Goal: Task Accomplishment & Management: Use online tool/utility

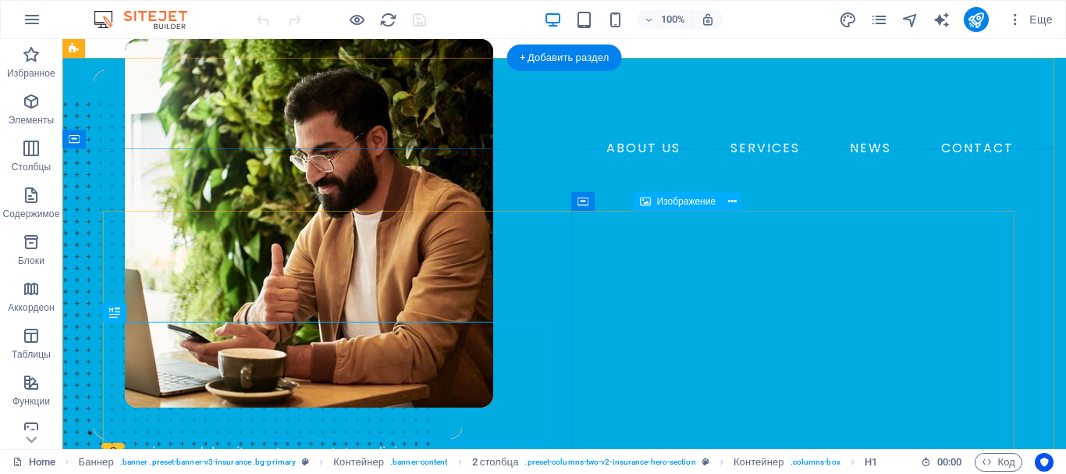
click at [493, 286] on figure at bounding box center [309, 212] width 368 height 347
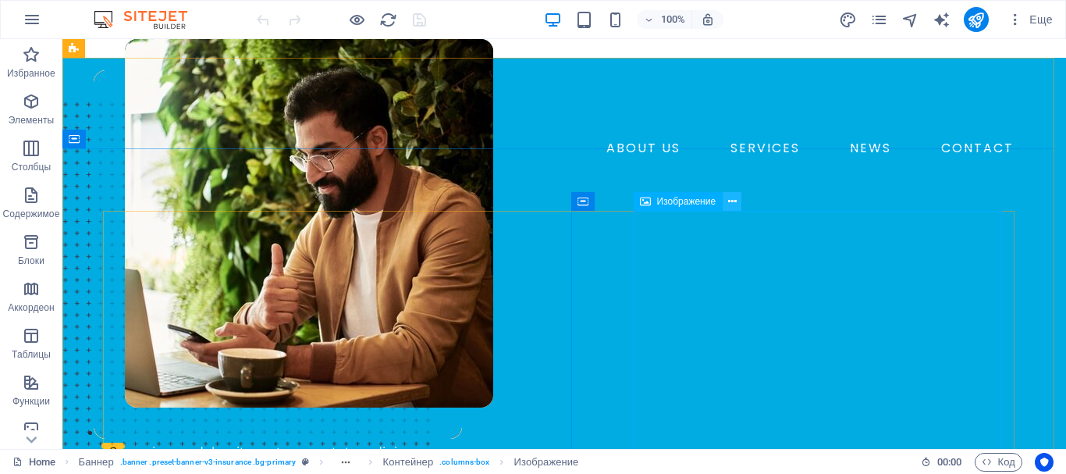
click at [728, 200] on icon at bounding box center [732, 201] width 9 height 16
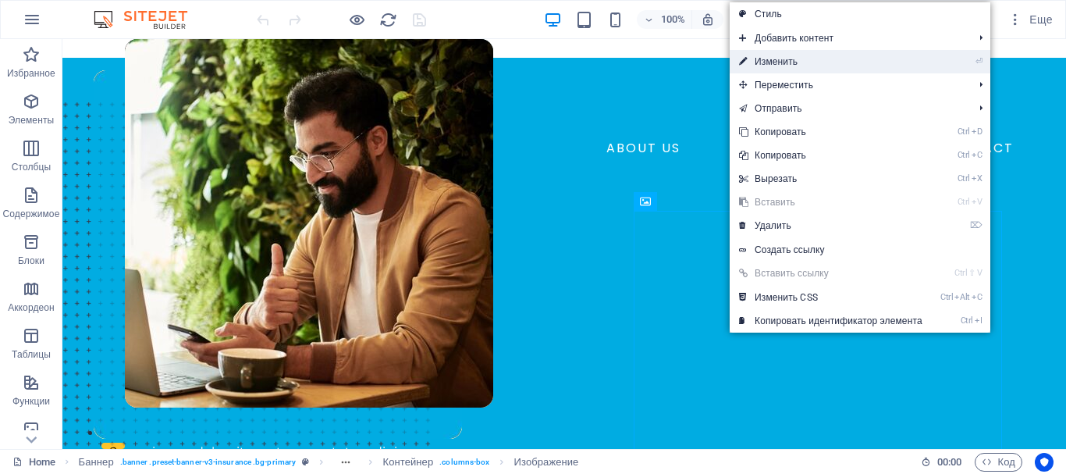
click at [768, 61] on link "⏎ Изменить" at bounding box center [830, 61] width 202 height 23
select select "px"
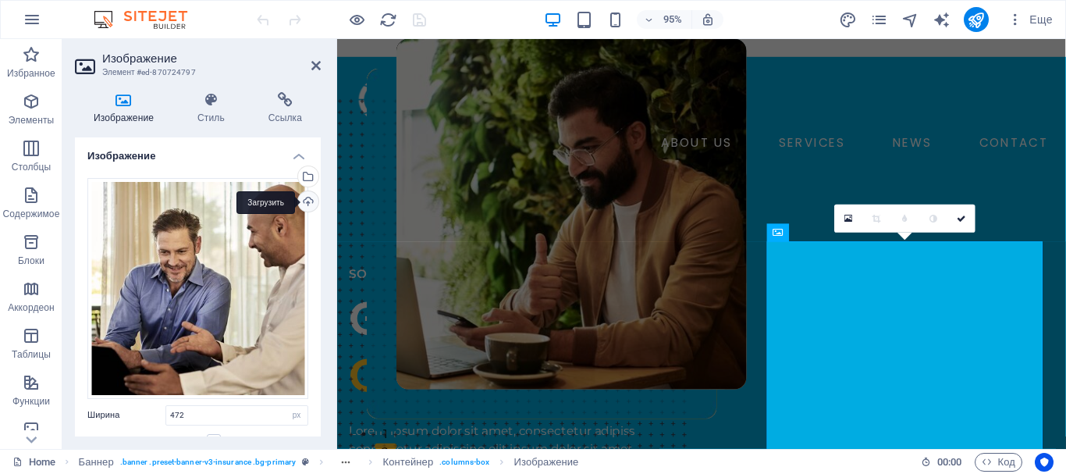
click at [305, 198] on div "Загрузить" at bounding box center [306, 202] width 23 height 23
click at [300, 201] on div "Загрузить" at bounding box center [306, 202] width 23 height 23
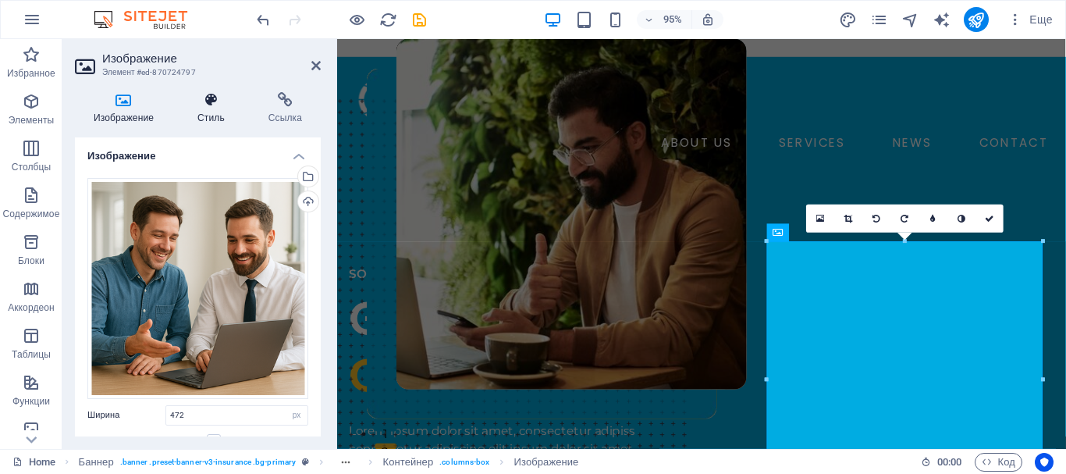
click at [205, 102] on icon at bounding box center [211, 100] width 65 height 16
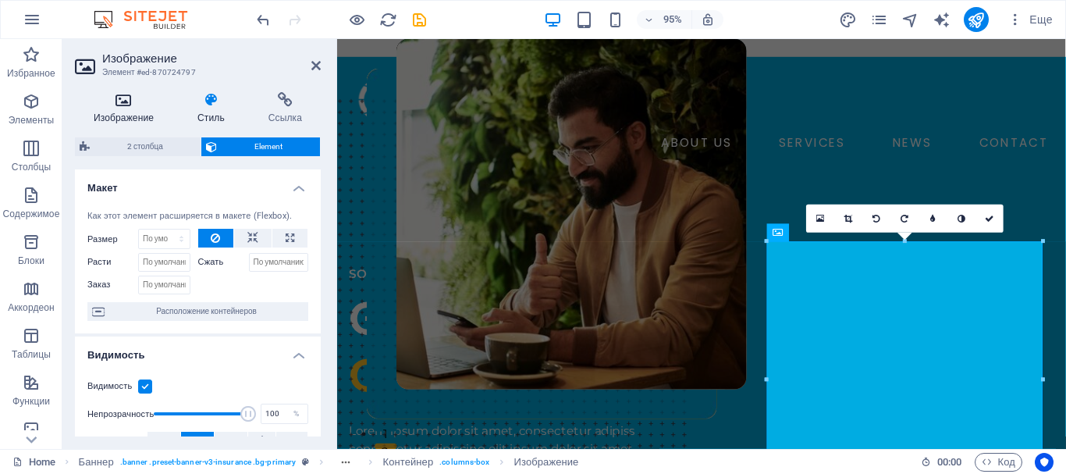
click at [120, 98] on icon at bounding box center [124, 100] width 98 height 16
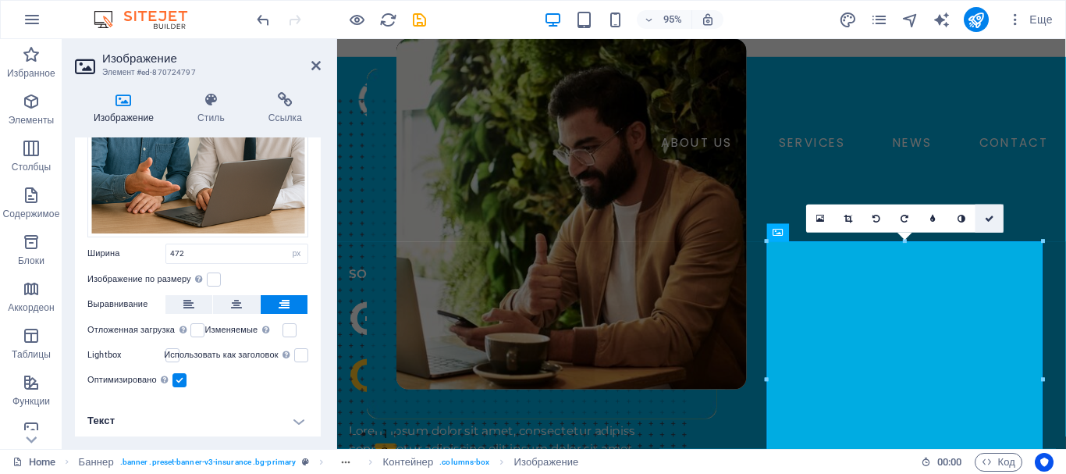
click at [988, 218] on icon at bounding box center [989, 218] width 9 height 9
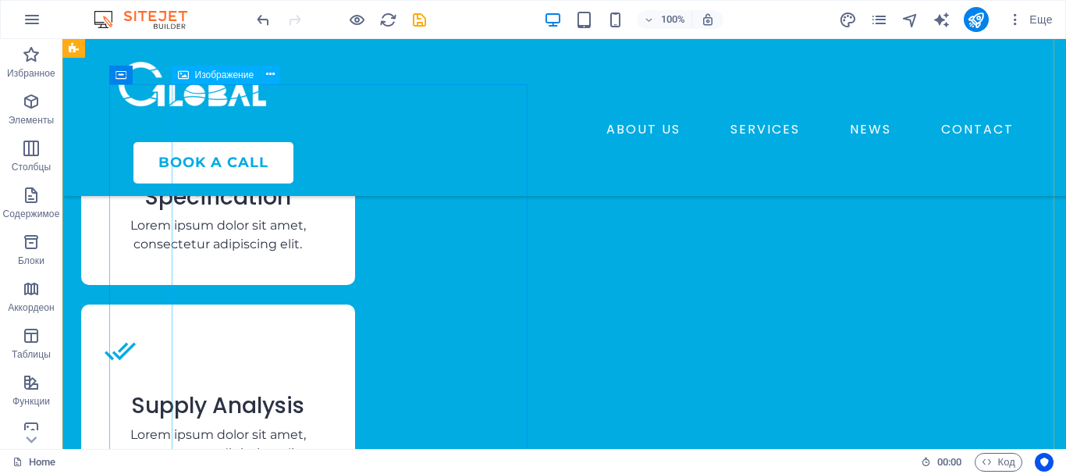
scroll to position [2184, 0]
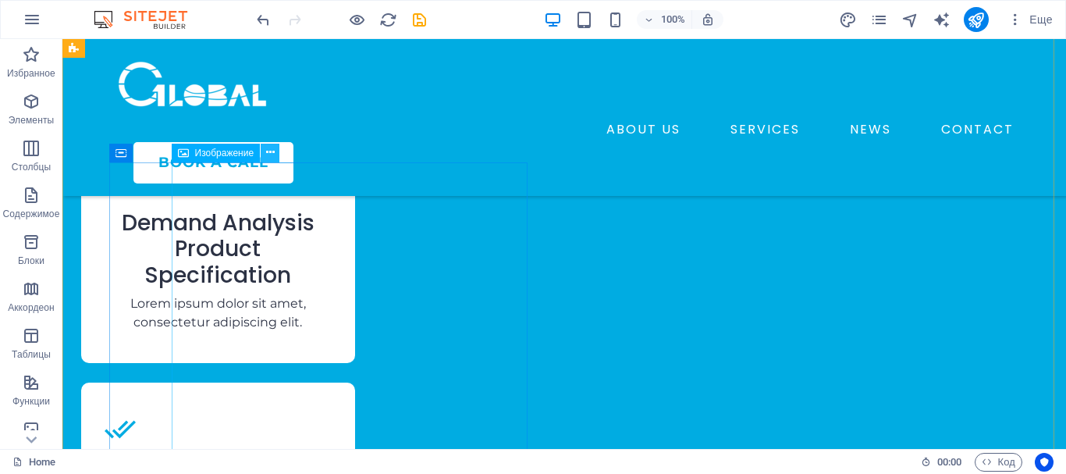
click at [268, 151] on icon at bounding box center [270, 152] width 9 height 16
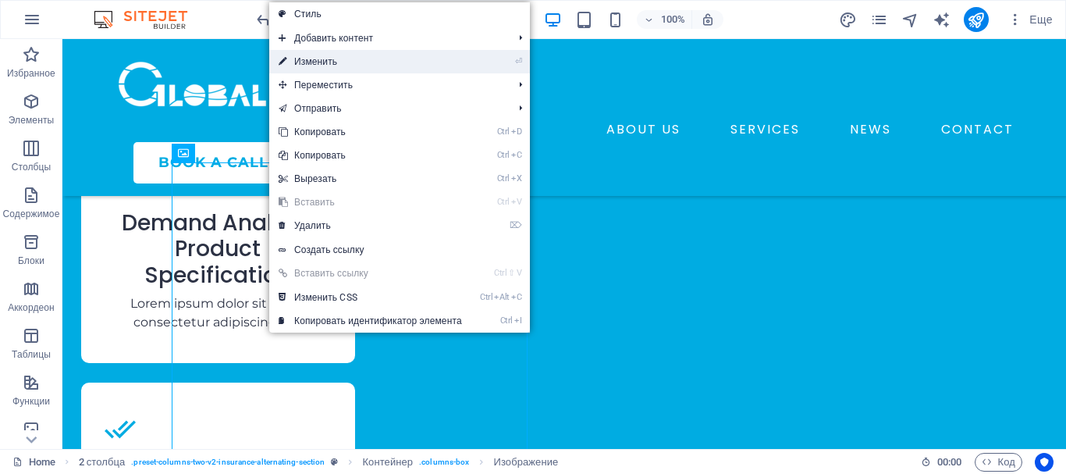
click at [315, 59] on link "⏎ Изменить" at bounding box center [370, 61] width 202 height 23
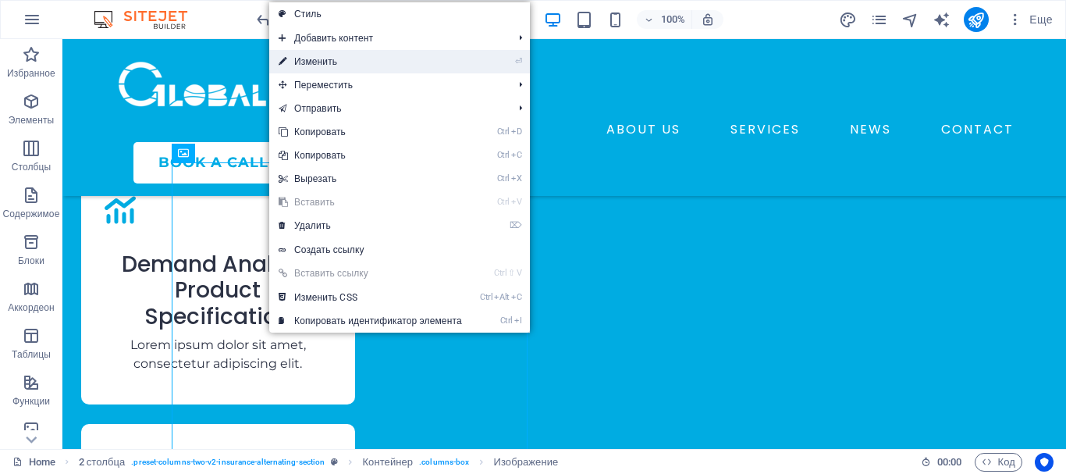
select select "px"
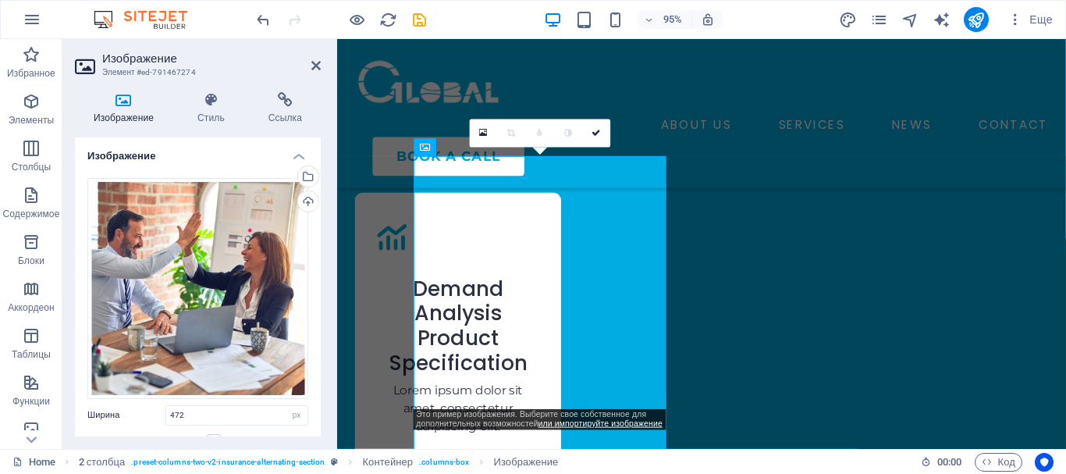
scroll to position [2353, 0]
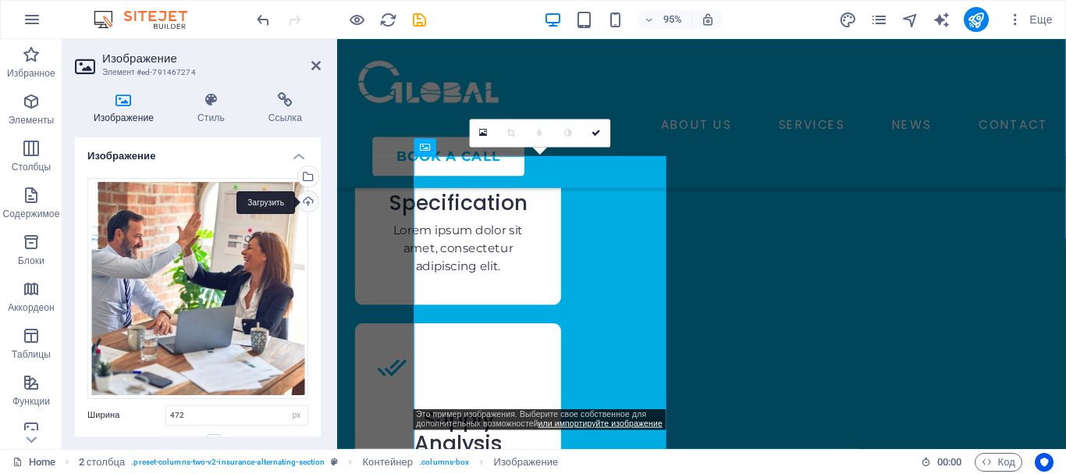
click at [303, 200] on div "Загрузить" at bounding box center [306, 202] width 23 height 23
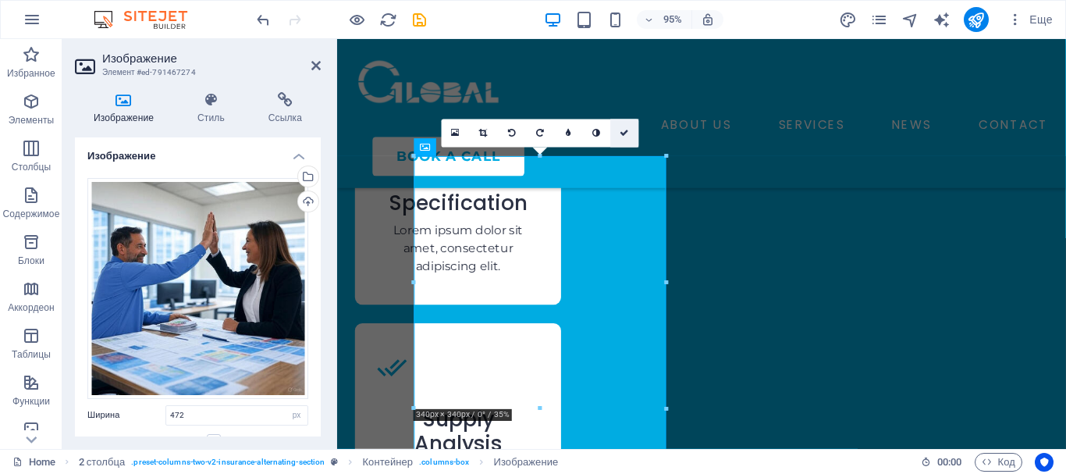
drag, startPoint x: 619, startPoint y: 123, endPoint x: 557, endPoint y: 87, distance: 72.0
click at [619, 123] on link at bounding box center [625, 133] width 28 height 28
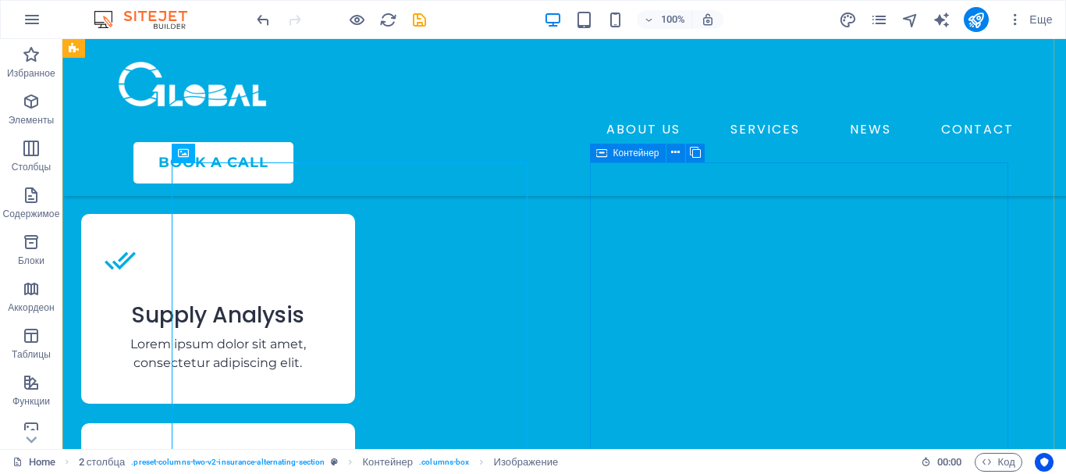
scroll to position [2184, 0]
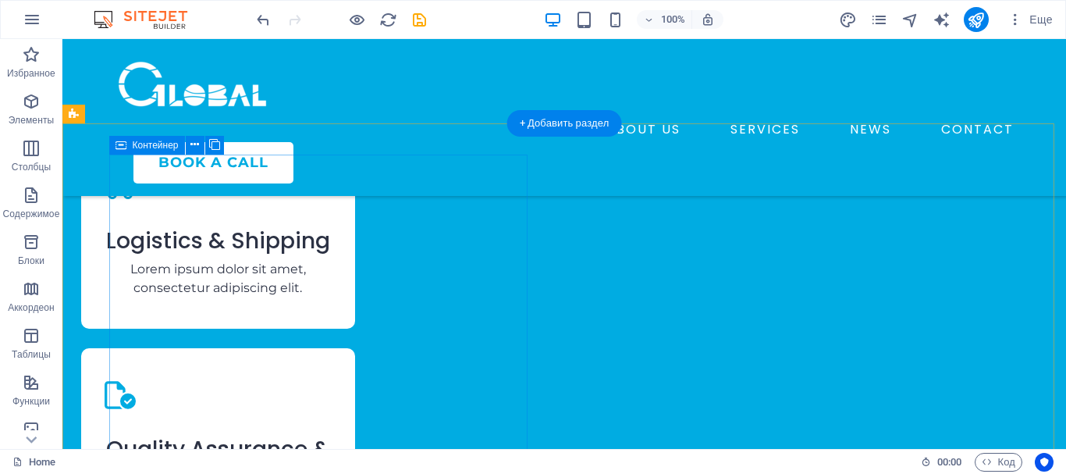
scroll to position [2731, 0]
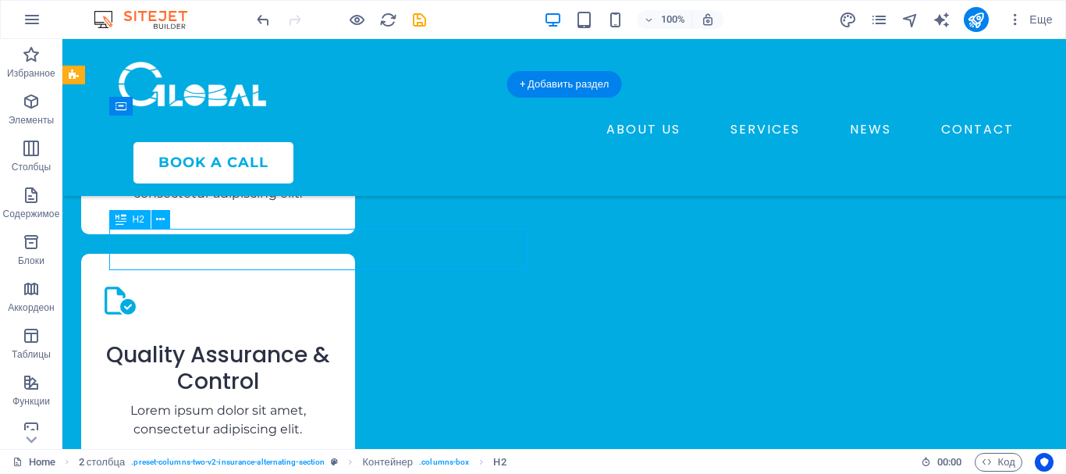
click at [204, 247] on div "Перетащите сюда, чтобы заменить текущее содержимое. Нажмите Ctrl, если хотите с…" at bounding box center [563, 244] width 1003 height 410
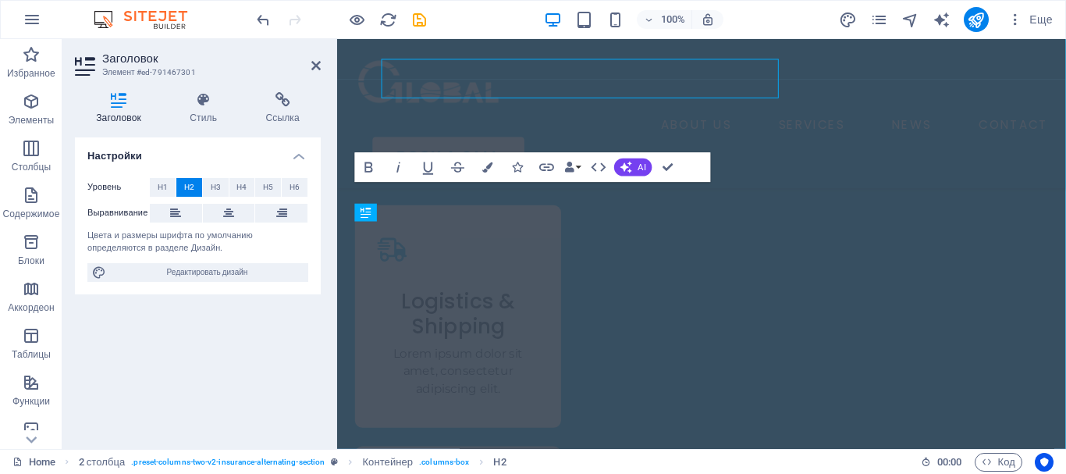
scroll to position [2899, 0]
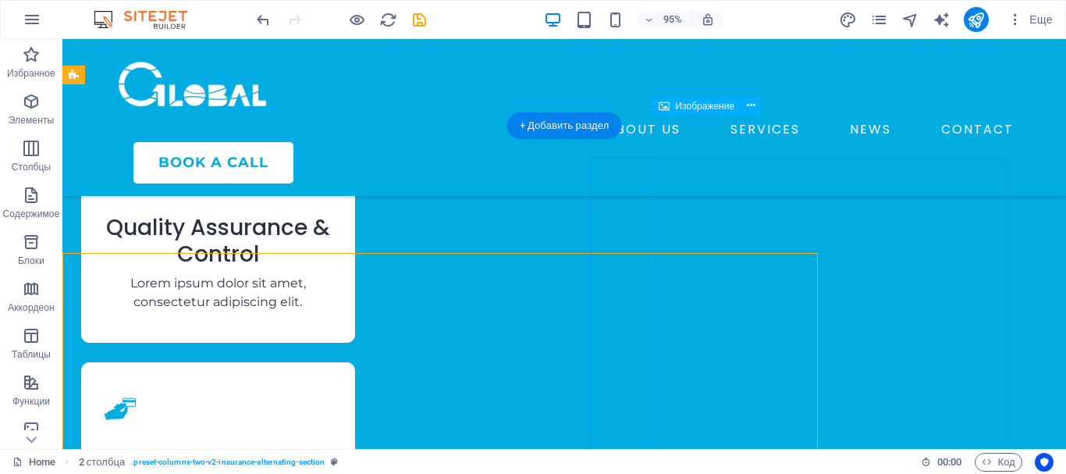
scroll to position [2731, 0]
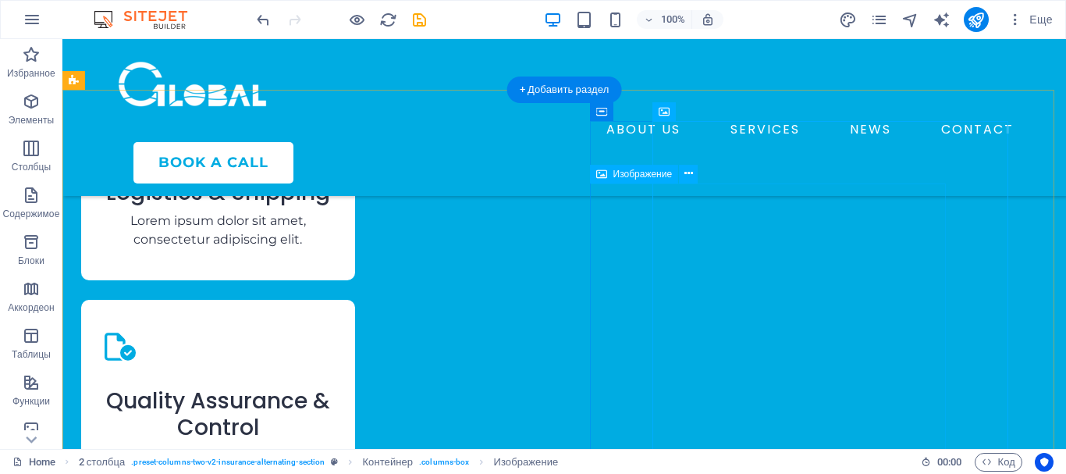
scroll to position [2653, 0]
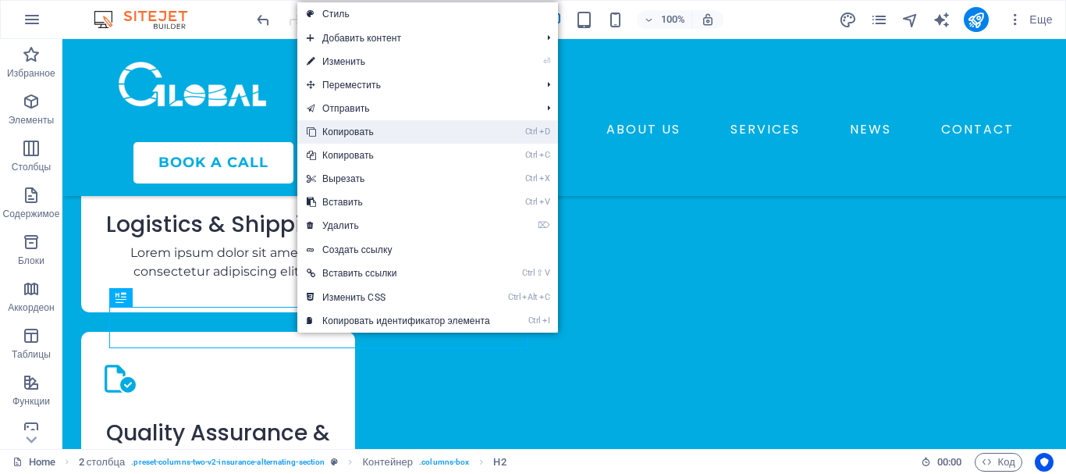
click at [336, 126] on link "Ctrl D Копировать" at bounding box center [398, 131] width 202 height 23
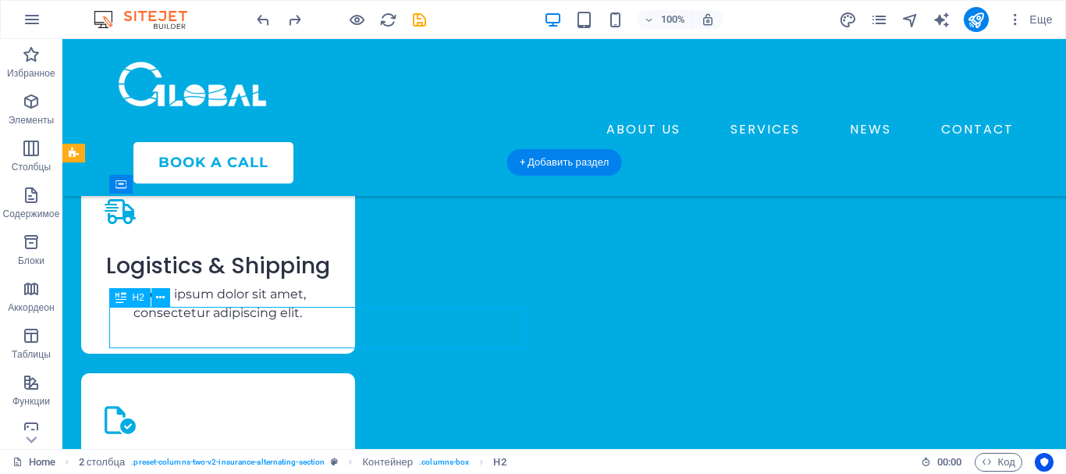
scroll to position [2821, 0]
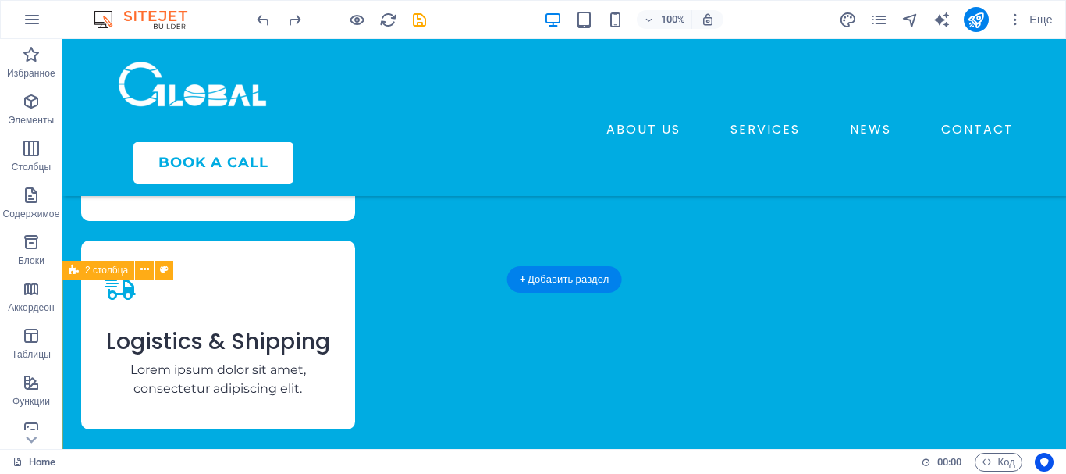
scroll to position [2692, 0]
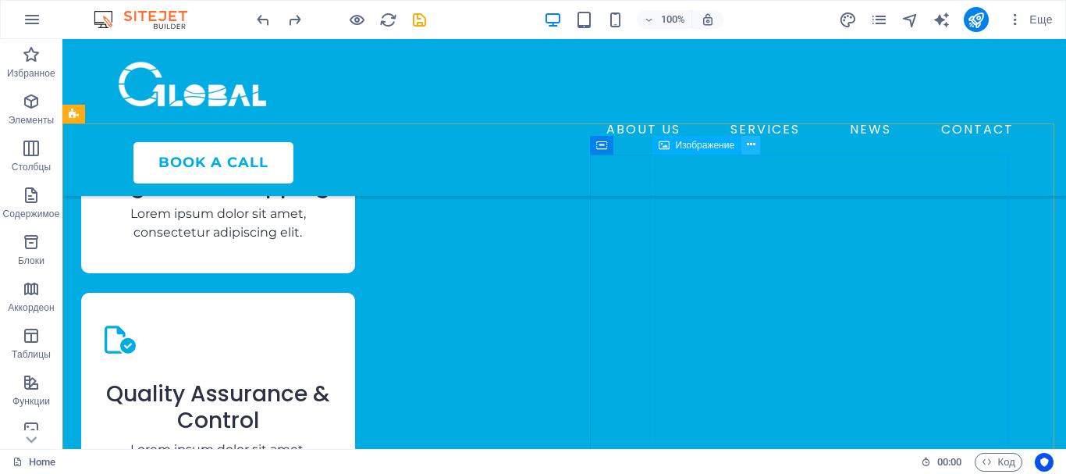
click at [750, 141] on icon at bounding box center [751, 145] width 9 height 16
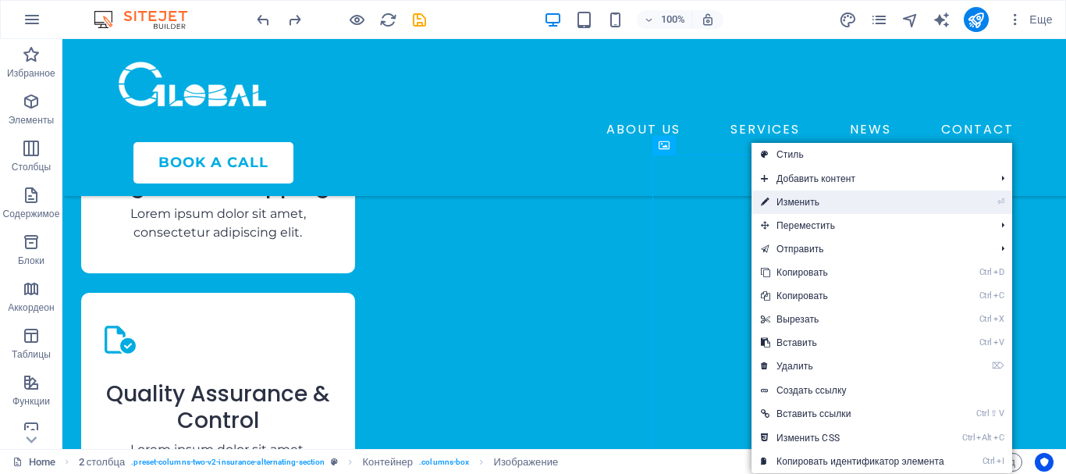
click at [781, 198] on link "⏎ Изменить" at bounding box center [852, 201] width 202 height 23
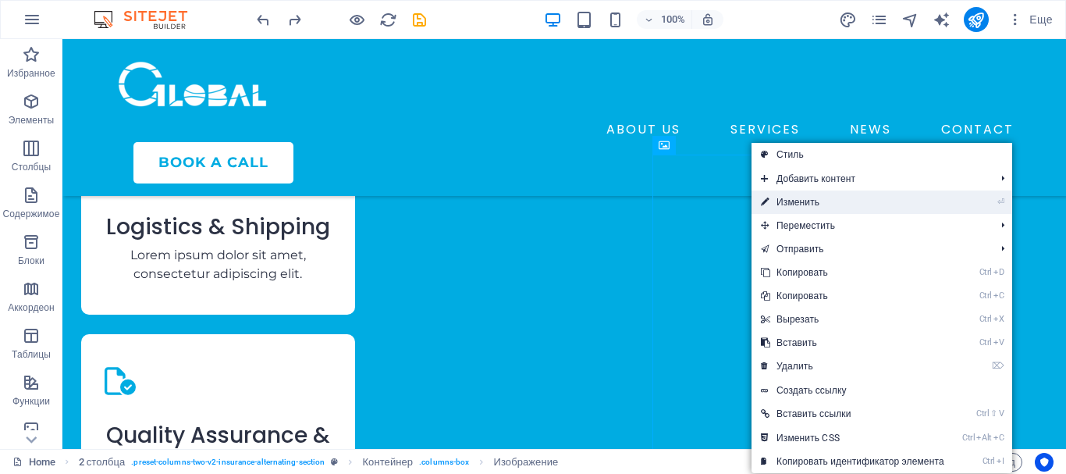
select select "px"
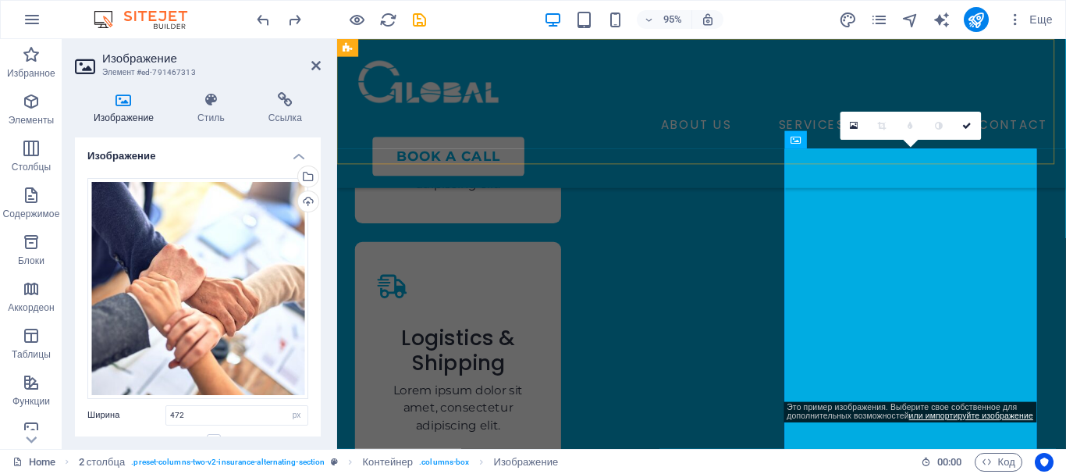
scroll to position [2860, 0]
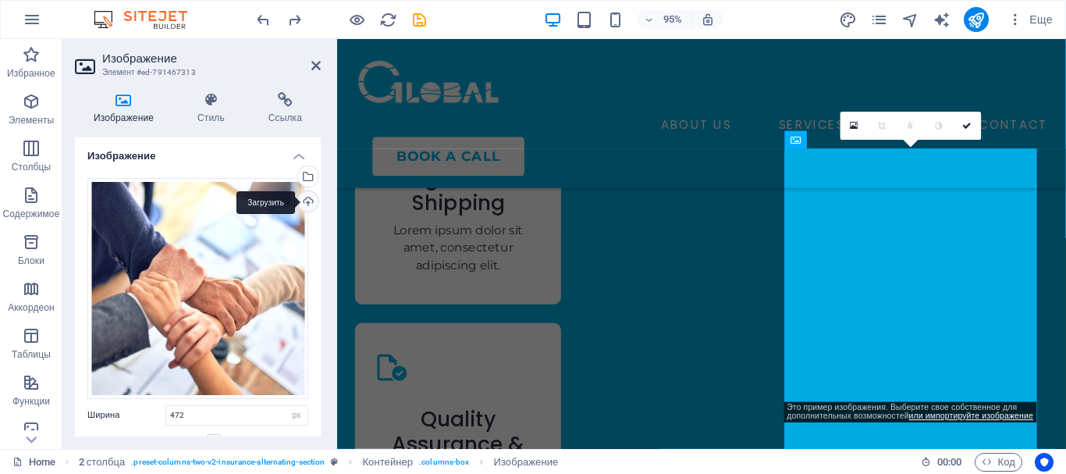
click at [307, 199] on div "Загрузить" at bounding box center [306, 202] width 23 height 23
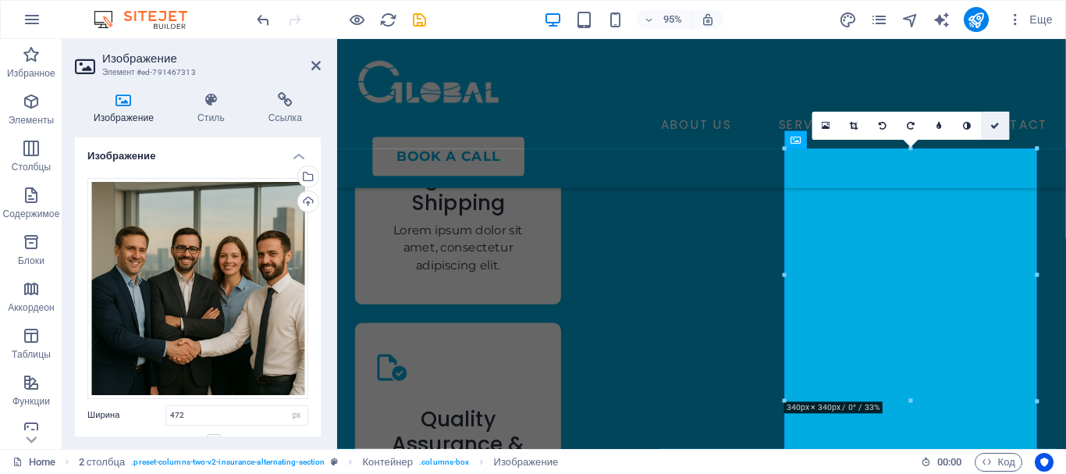
click at [997, 121] on icon at bounding box center [995, 125] width 9 height 9
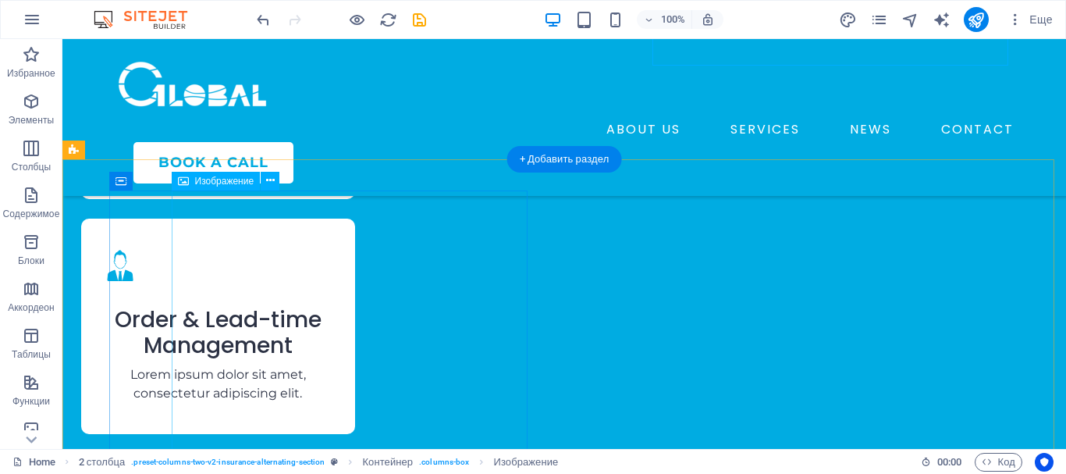
scroll to position [3238, 0]
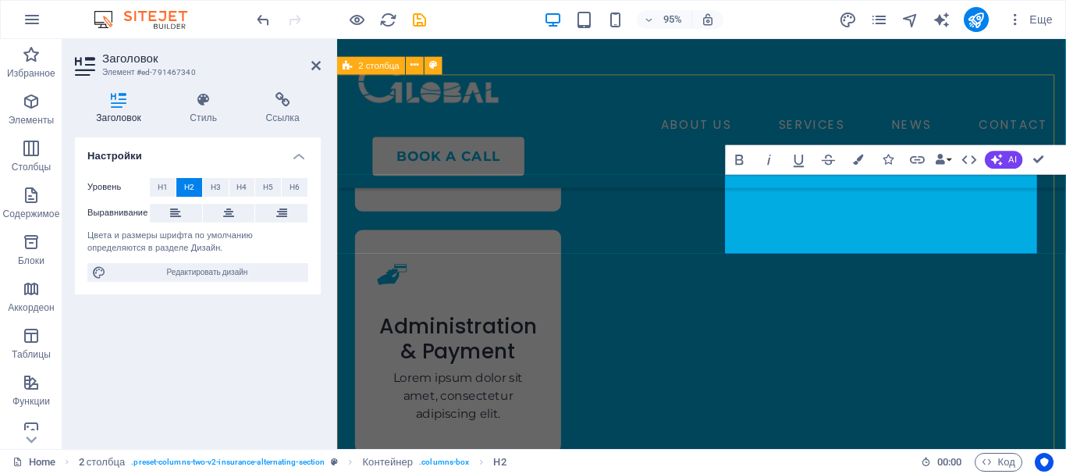
scroll to position [3406, 0]
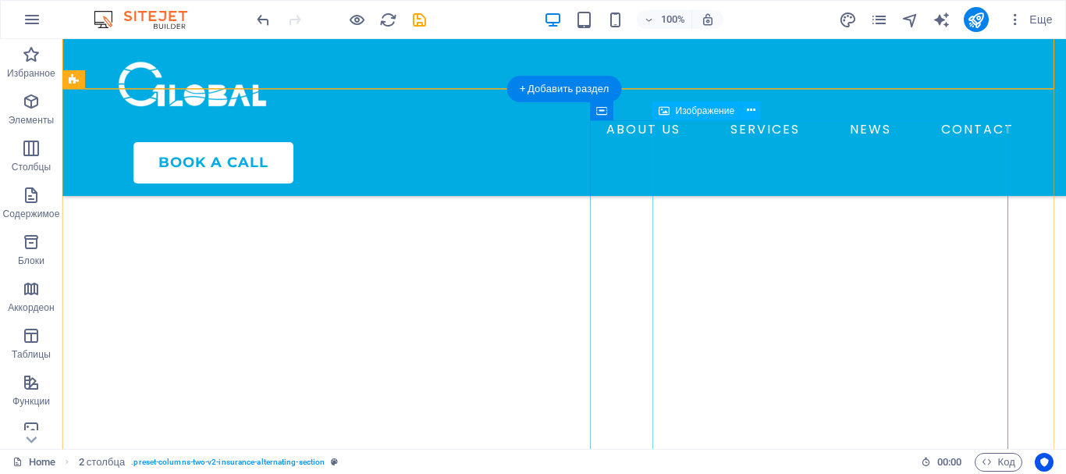
scroll to position [3647, 0]
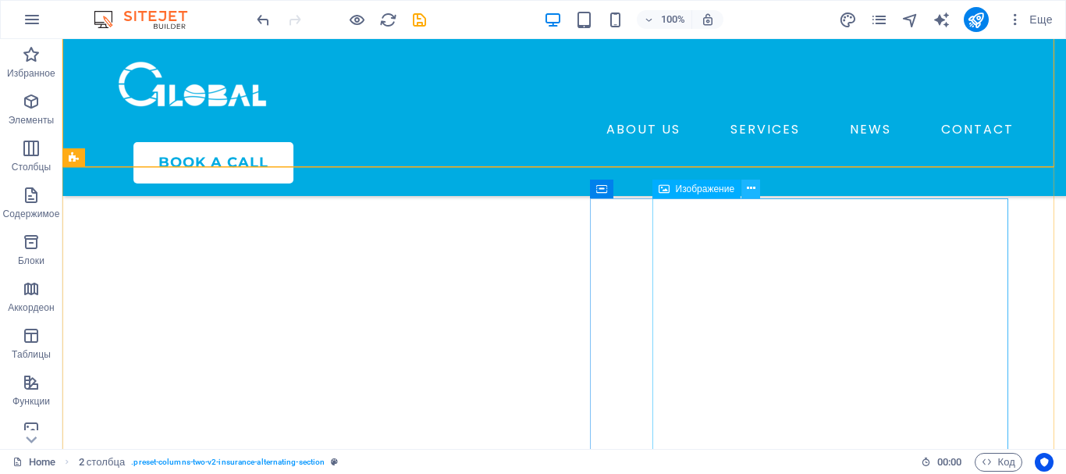
click at [751, 190] on icon at bounding box center [751, 188] width 9 height 16
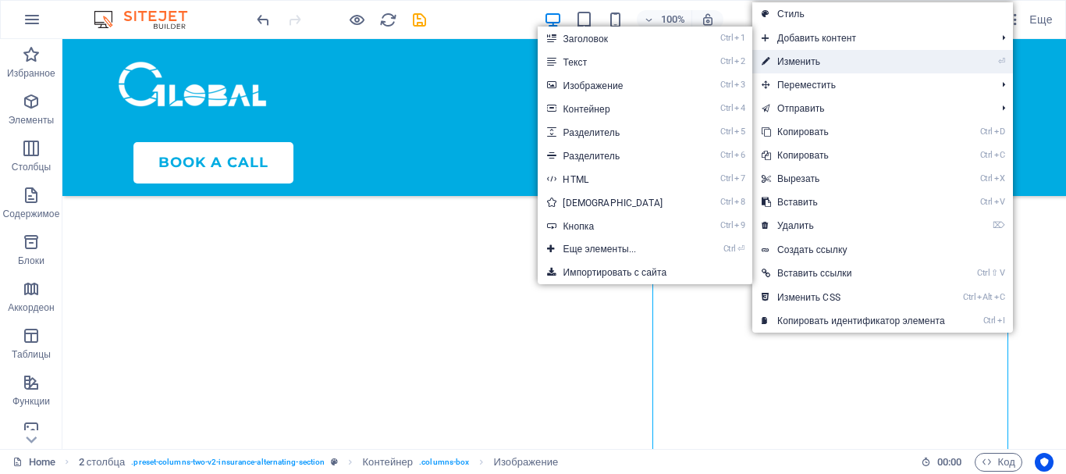
click at [799, 59] on link "⏎ Изменить" at bounding box center [853, 61] width 202 height 23
select select "px"
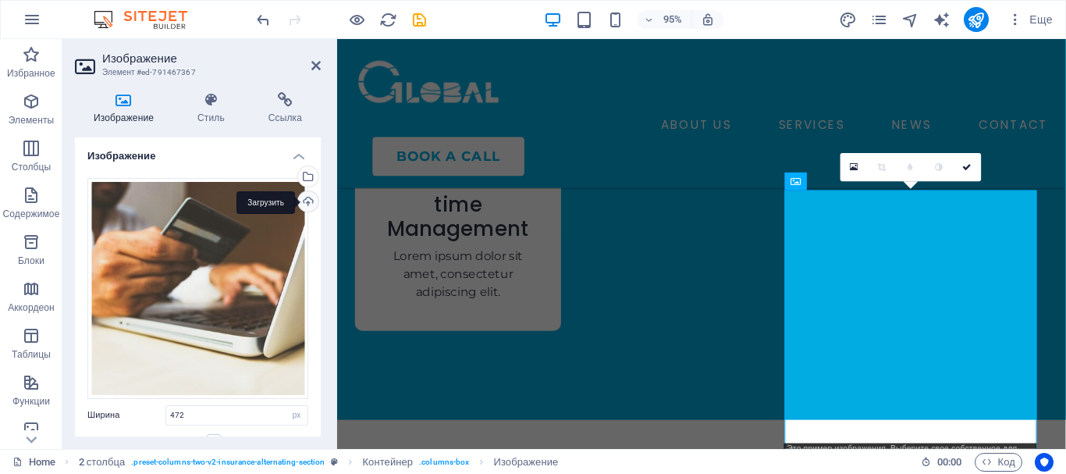
scroll to position [3815, 0]
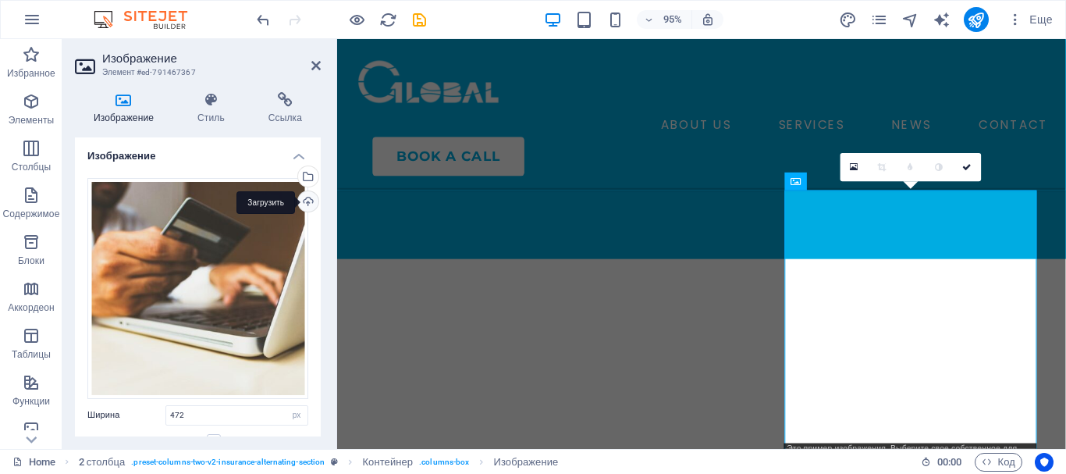
click at [303, 200] on div "Загрузить" at bounding box center [306, 202] width 23 height 23
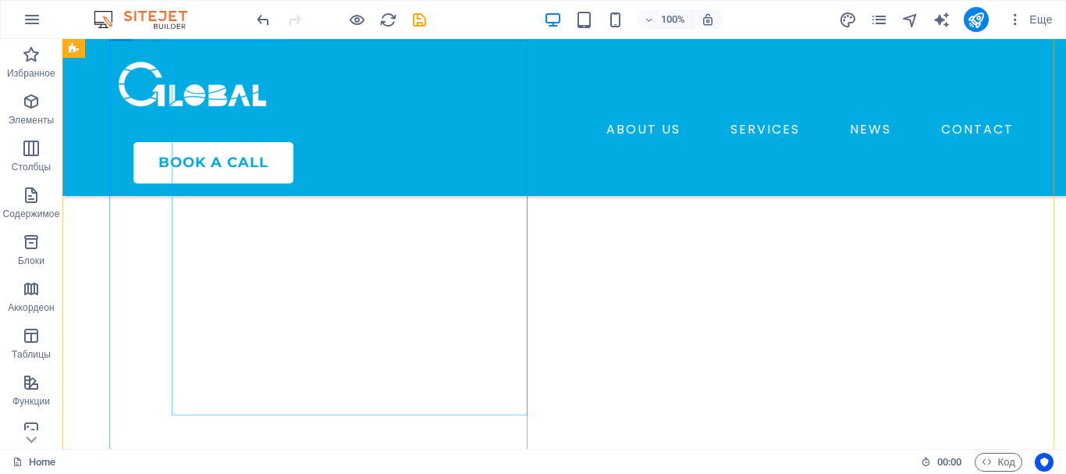
scroll to position [4817, 0]
click at [274, 189] on icon at bounding box center [270, 187] width 9 height 16
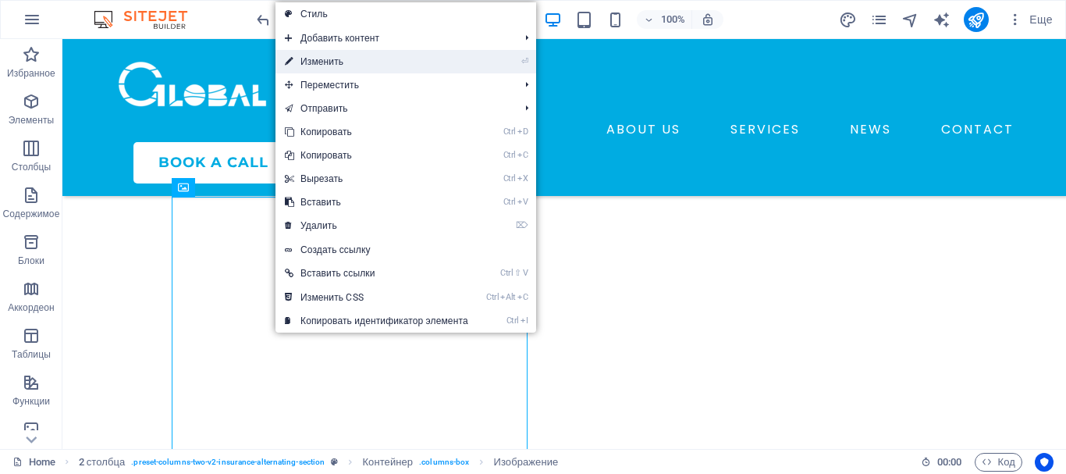
click at [327, 57] on link "⏎ Изменить" at bounding box center [376, 61] width 202 height 23
select select "px"
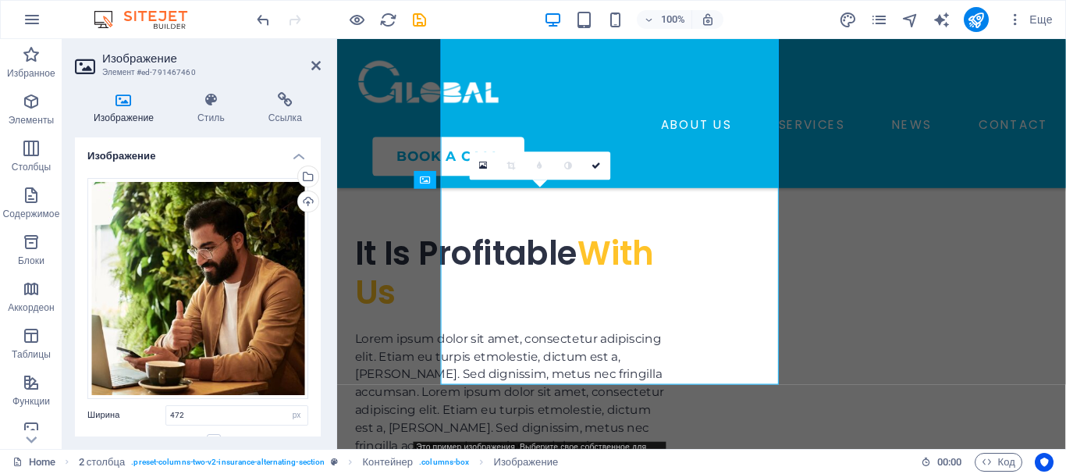
scroll to position [4985, 0]
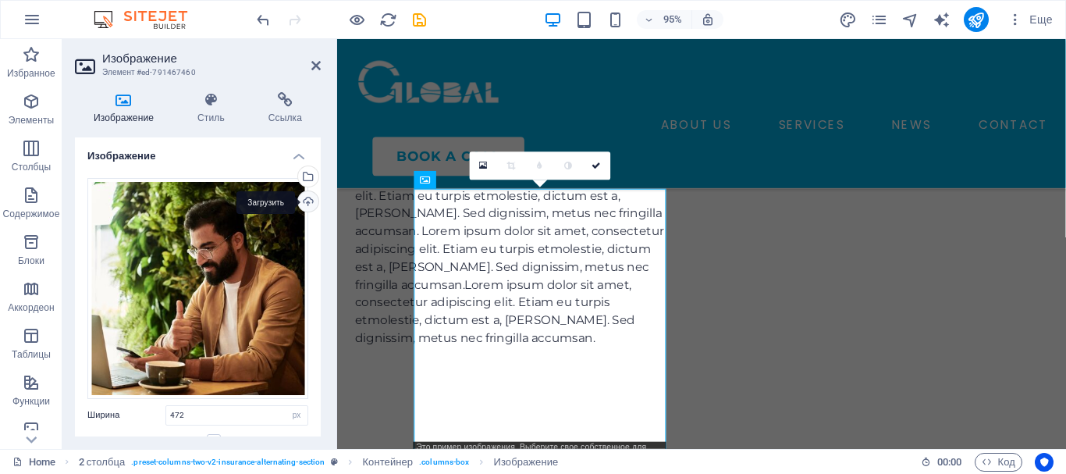
click at [304, 198] on div "Загрузить" at bounding box center [306, 202] width 23 height 23
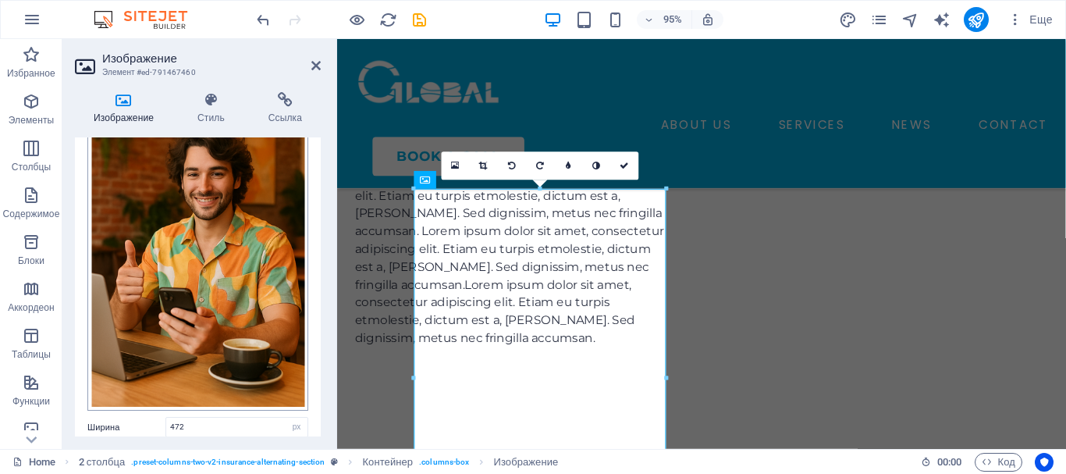
scroll to position [234, 0]
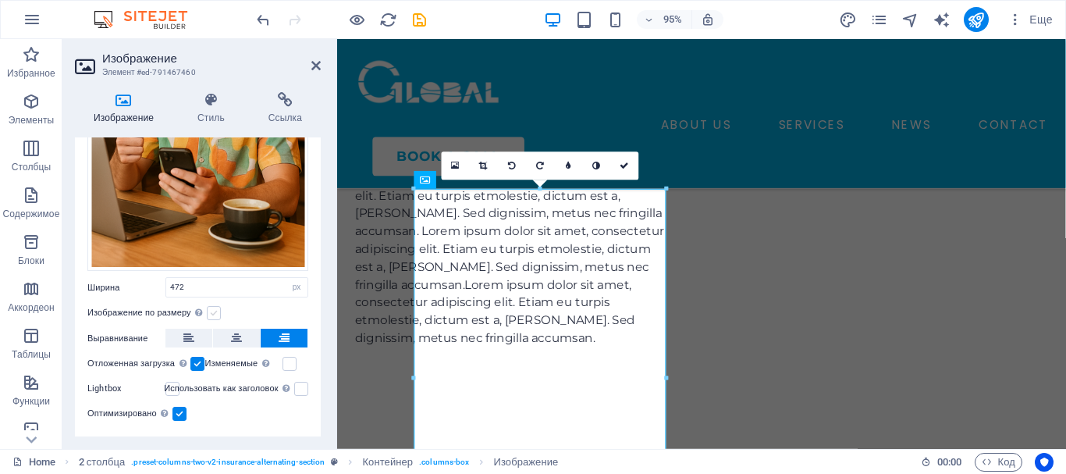
click at [217, 308] on label at bounding box center [214, 313] width 14 height 14
click at [0, 0] on input "Изображение по размеру Автоматически подстраивать изображение под фиксированную…" at bounding box center [0, 0] width 0 height 0
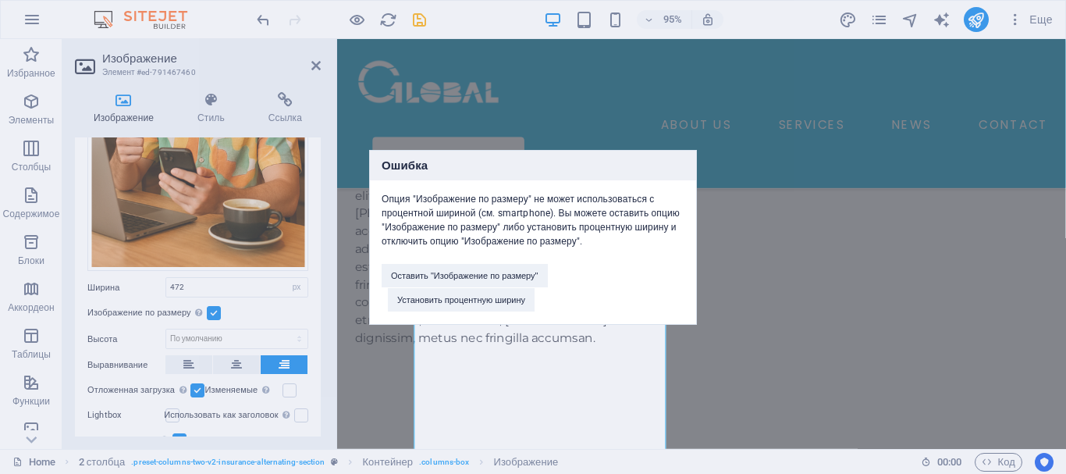
click at [456, 348] on div "Ошибка Опция "Изображение по размеру" не может использоваться с процентной шири…" at bounding box center [533, 237] width 1066 height 474
click at [505, 275] on button "Оставить "Изображение по размеру"" at bounding box center [465, 275] width 166 height 23
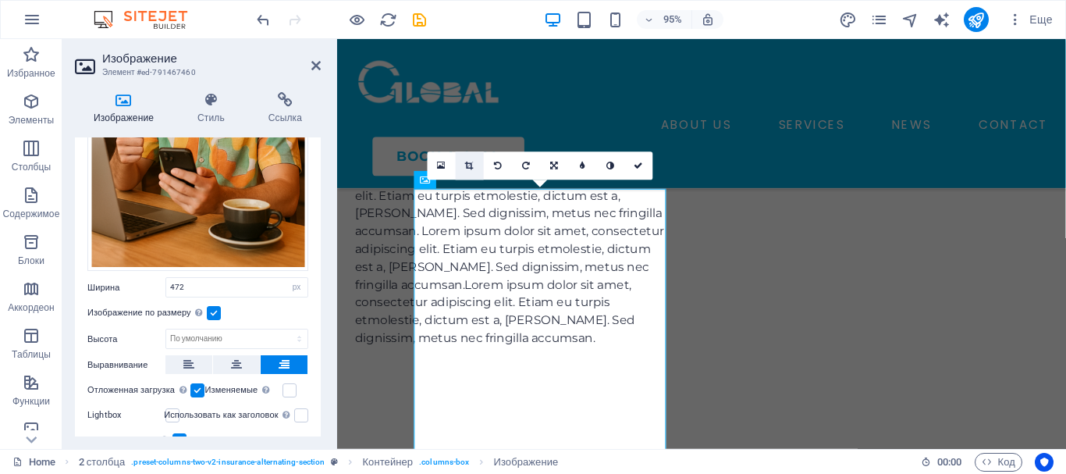
click at [467, 163] on icon at bounding box center [470, 165] width 9 height 9
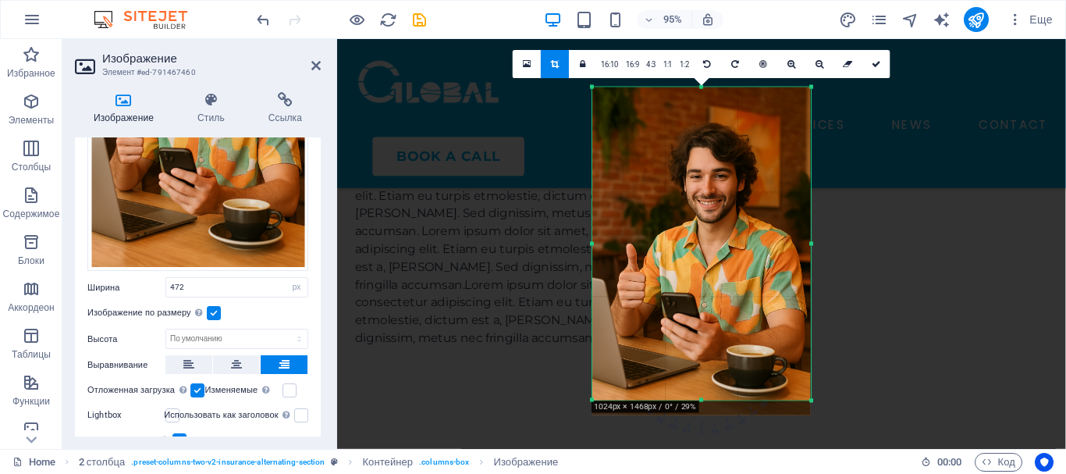
drag, startPoint x: 700, startPoint y: 406, endPoint x: 696, endPoint y: 391, distance: 16.1
click at [696, 391] on div "180 170 160 150 140 130 120 110 100 90 80 70 60 50 40 30 20 10 0 -10 -20 -30 -4…" at bounding box center [701, 243] width 218 height 313
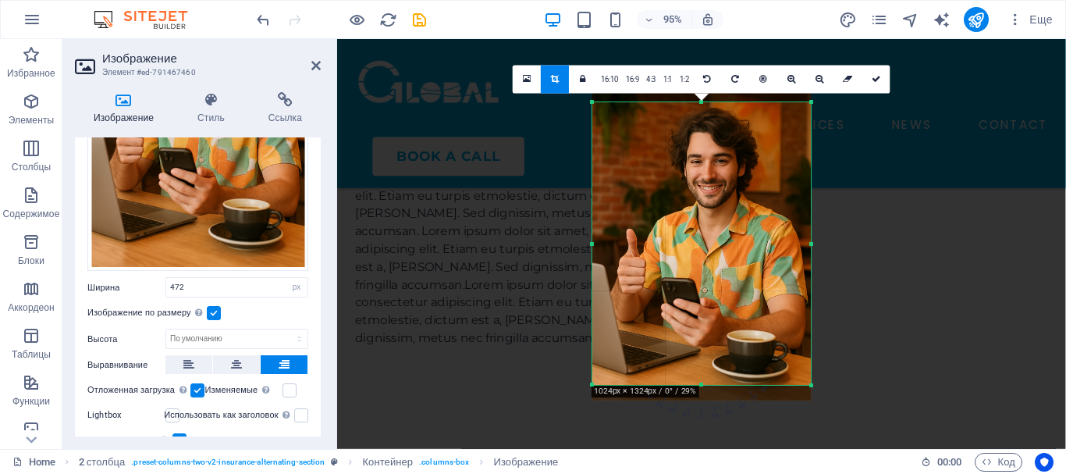
drag, startPoint x: 699, startPoint y: 87, endPoint x: 690, endPoint y: 119, distance: 33.1
click at [690, 119] on div "180 170 160 150 140 130 120 110 100 90 80 70 60 50 40 30 20 10 0 -10 -20 -30 -4…" at bounding box center [701, 243] width 218 height 282
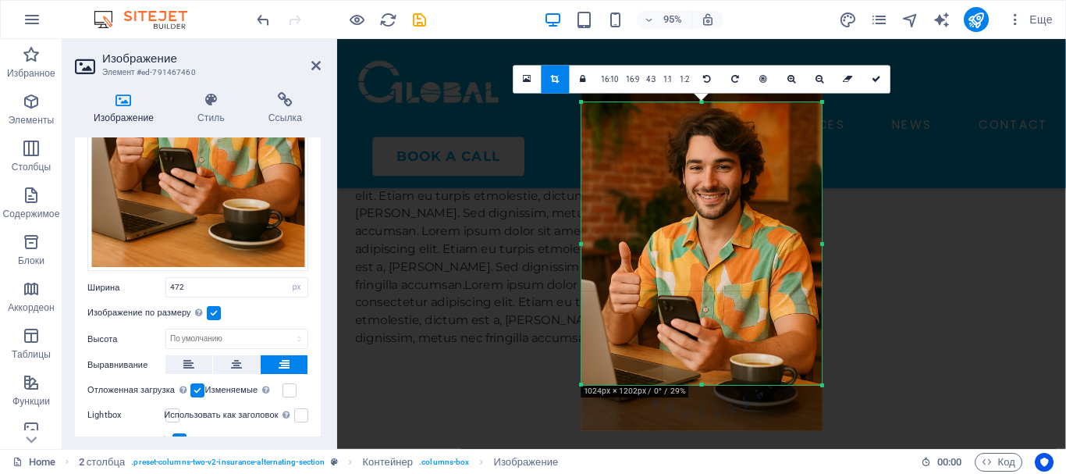
drag, startPoint x: 594, startPoint y: 241, endPoint x: 571, endPoint y: 243, distance: 23.5
click at [581, 243] on div "180 170 160 150 140 130 120 110 100 90 80 70 60 50 40 30 20 10 0 -10 -20 -30 -4…" at bounding box center [701, 243] width 240 height 282
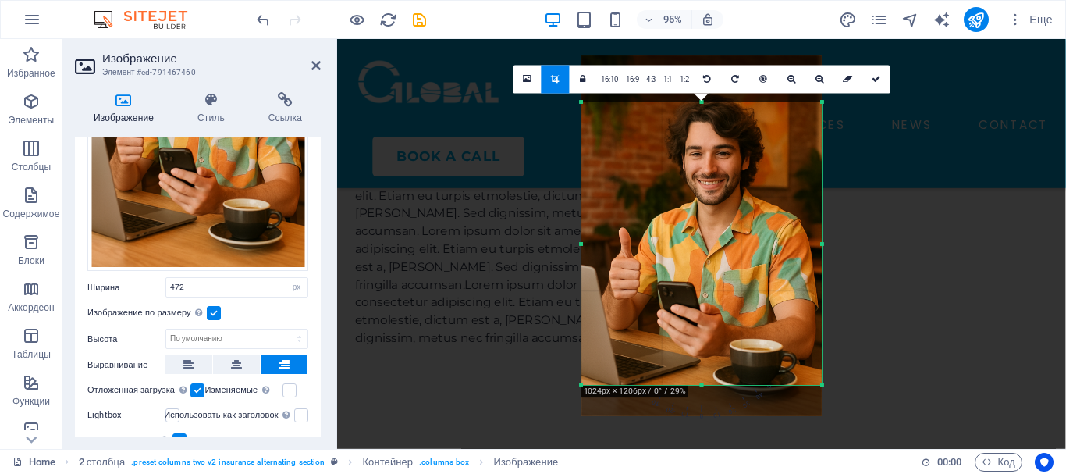
drag, startPoint x: 694, startPoint y: 268, endPoint x: 691, endPoint y: 251, distance: 16.7
click at [691, 251] on div at bounding box center [701, 235] width 240 height 360
click at [882, 77] on link at bounding box center [876, 80] width 28 height 28
type input "323"
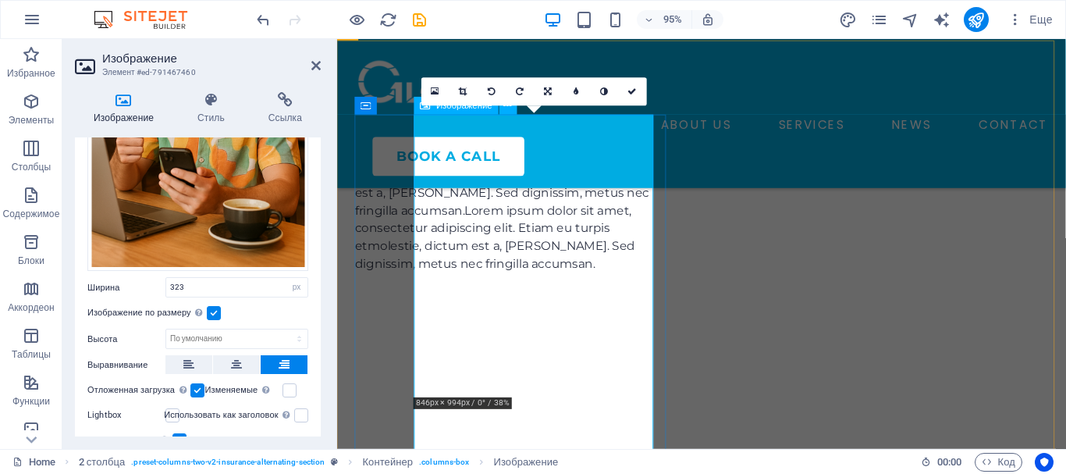
scroll to position [5141, 0]
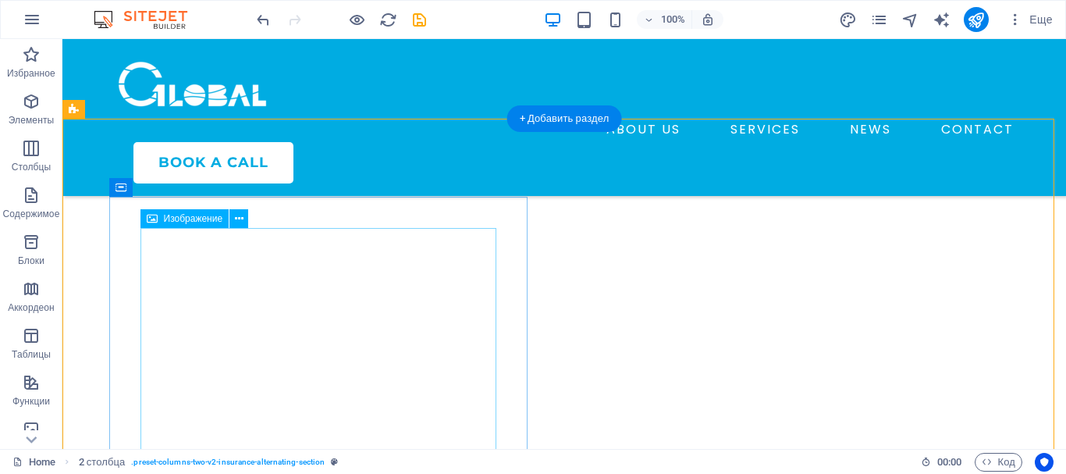
scroll to position [4973, 0]
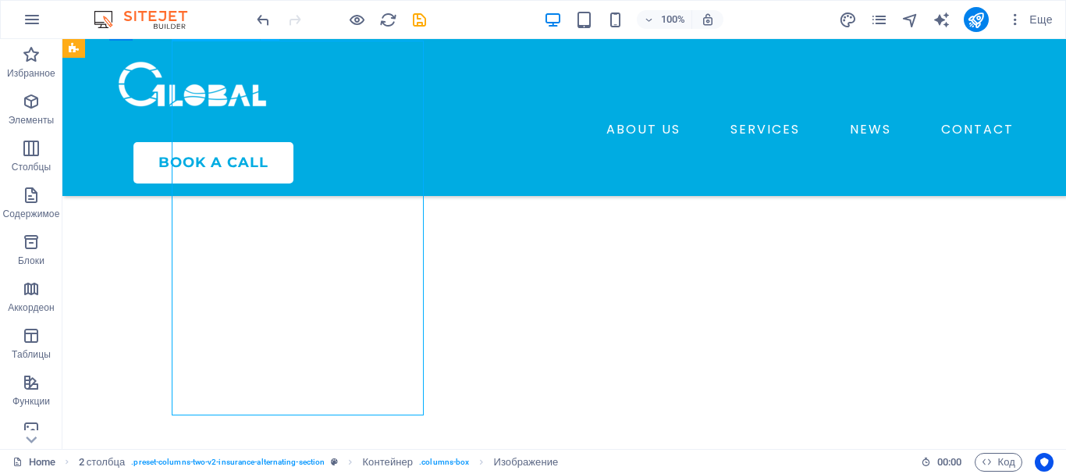
select select "px"
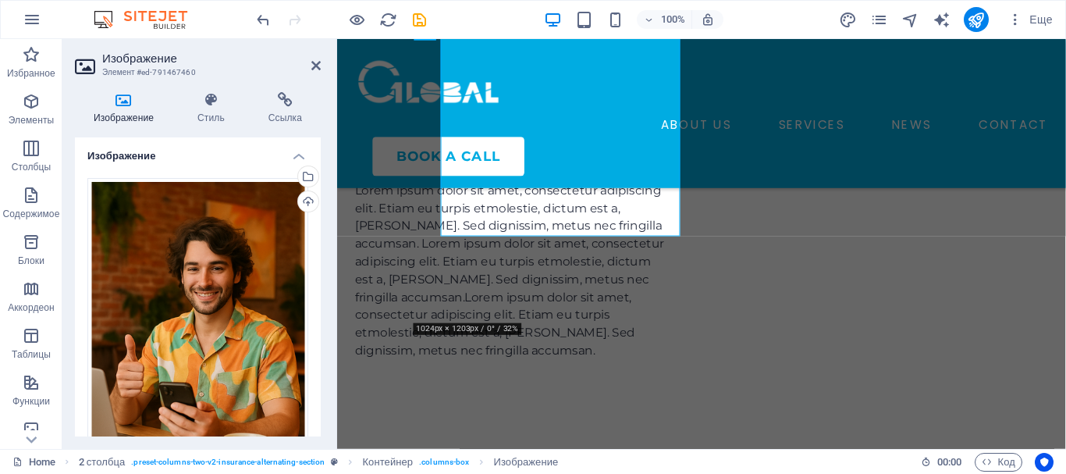
scroll to position [5141, 0]
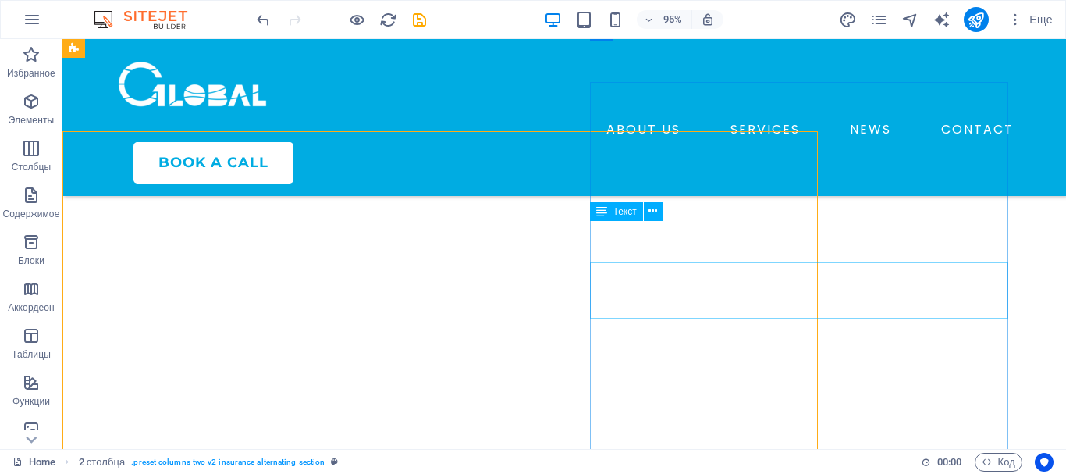
scroll to position [4973, 0]
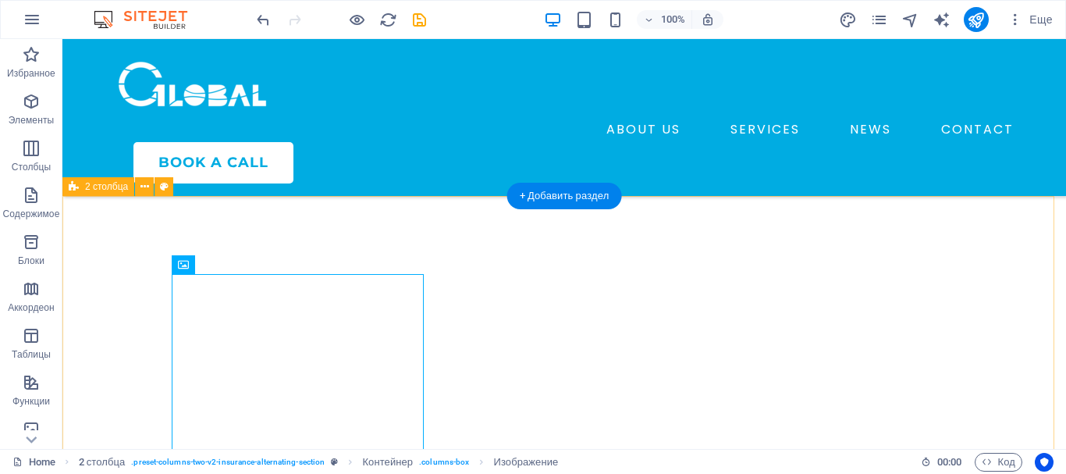
scroll to position [4739, 0]
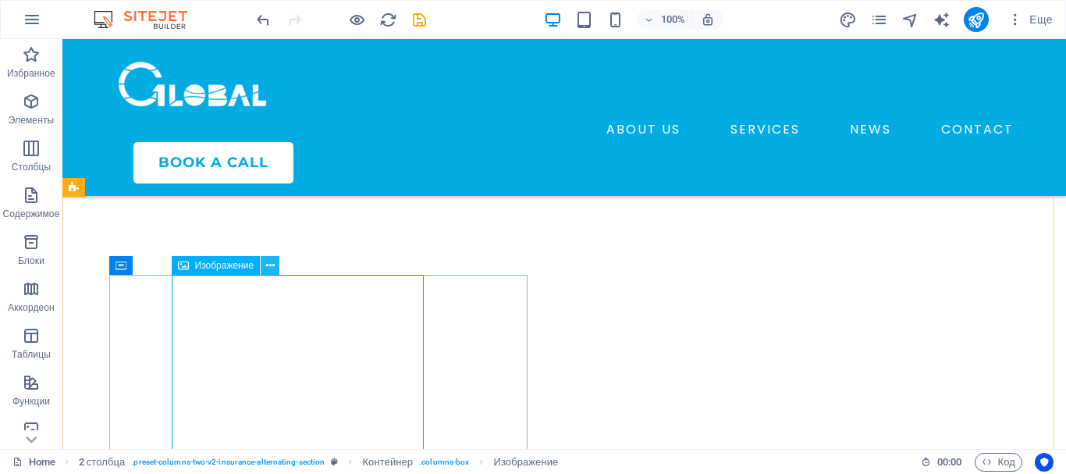
click at [266, 268] on icon at bounding box center [270, 265] width 9 height 16
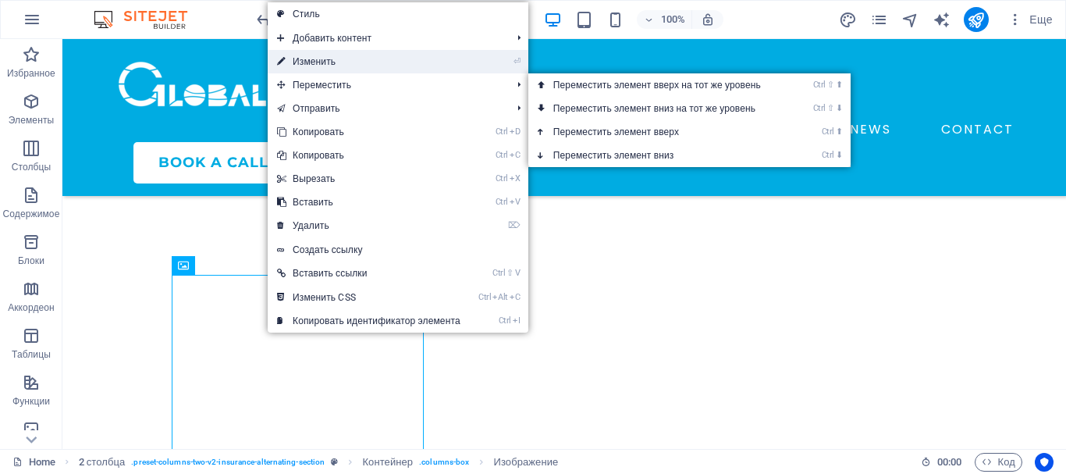
click at [335, 61] on link "⏎ Изменить" at bounding box center [369, 61] width 202 height 23
select select "px"
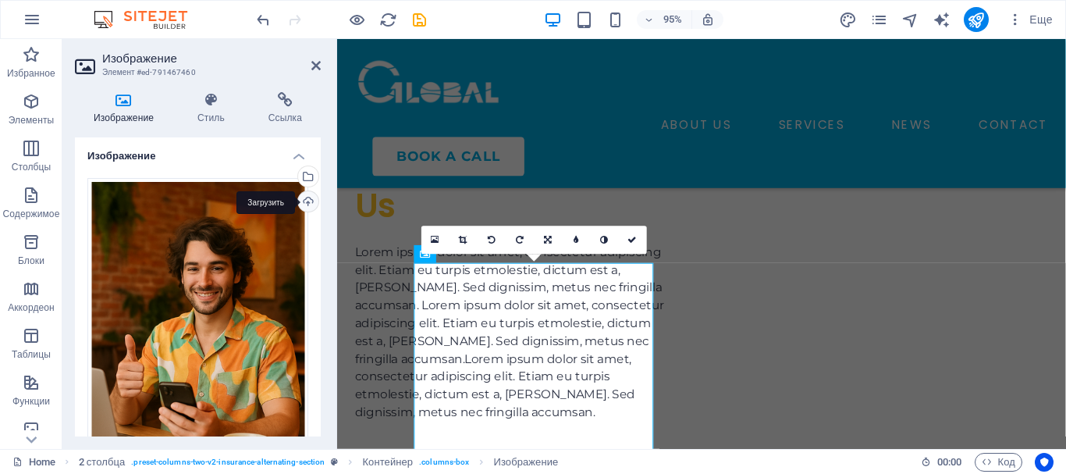
click at [303, 201] on div "Загрузить" at bounding box center [306, 202] width 23 height 23
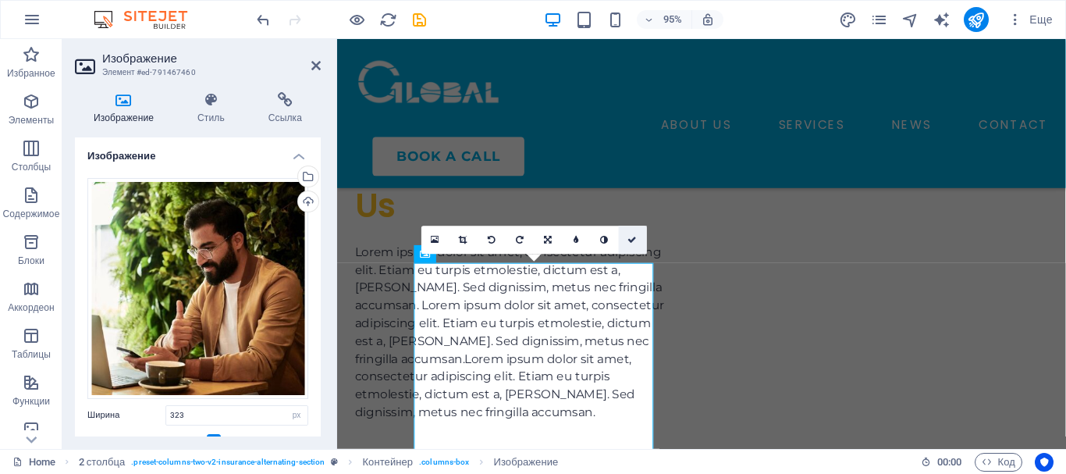
drag, startPoint x: 637, startPoint y: 233, endPoint x: 573, endPoint y: 194, distance: 74.3
click at [637, 233] on link at bounding box center [633, 240] width 28 height 28
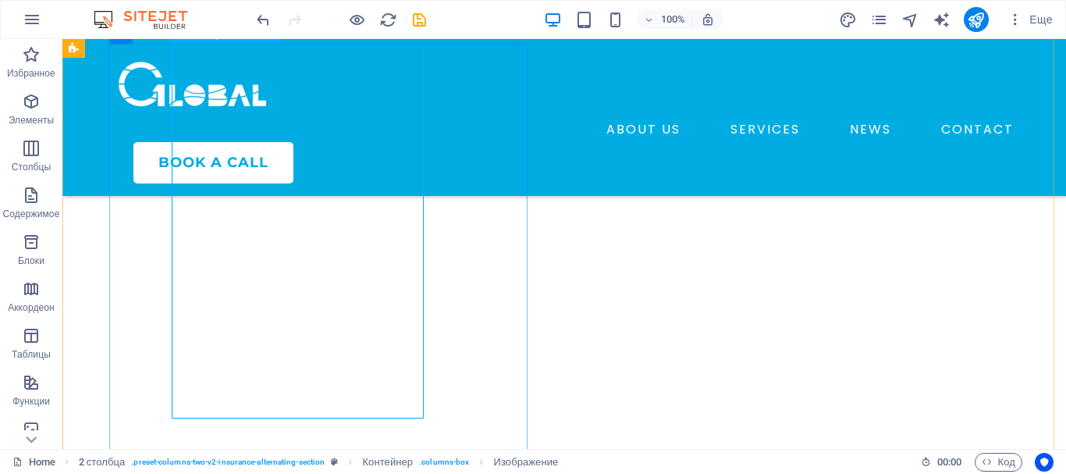
scroll to position [4817, 0]
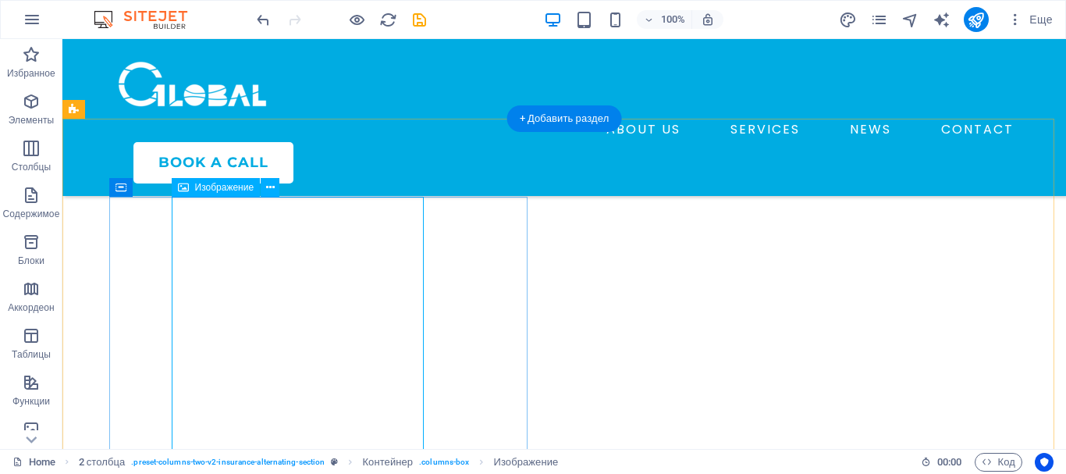
click at [272, 186] on icon at bounding box center [270, 187] width 9 height 16
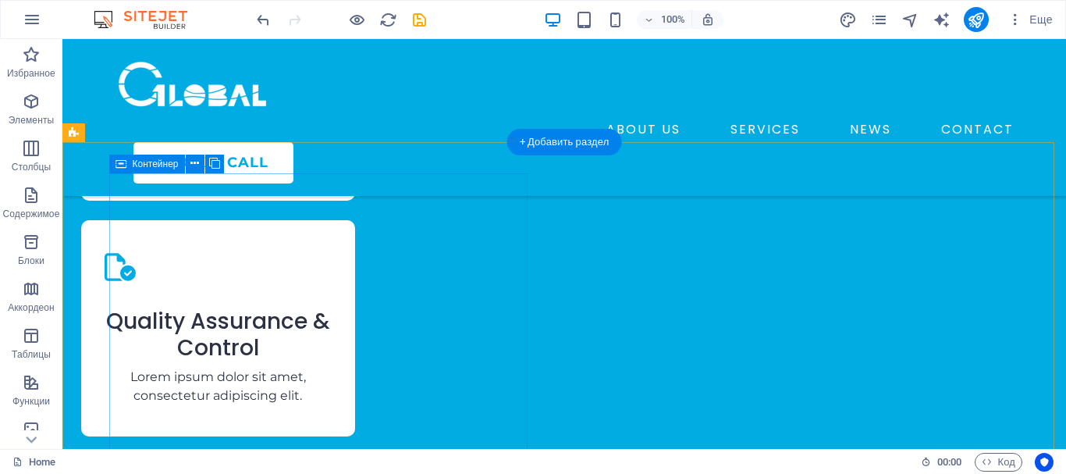
scroll to position [2788, 0]
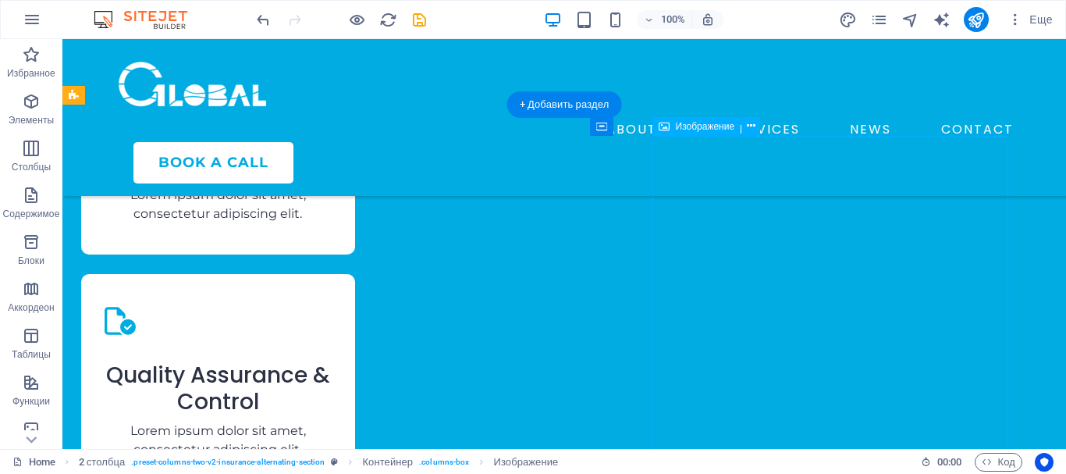
scroll to position [2554, 0]
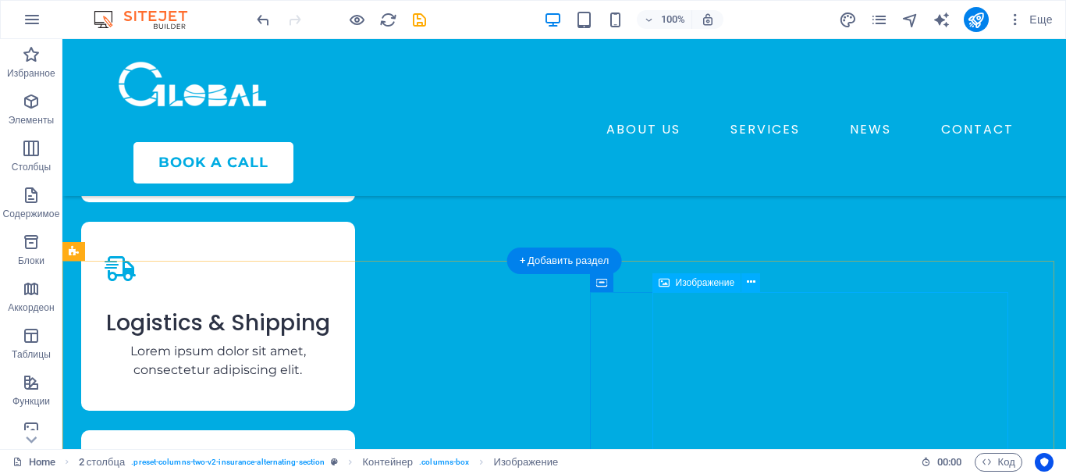
click at [749, 281] on icon at bounding box center [751, 282] width 9 height 16
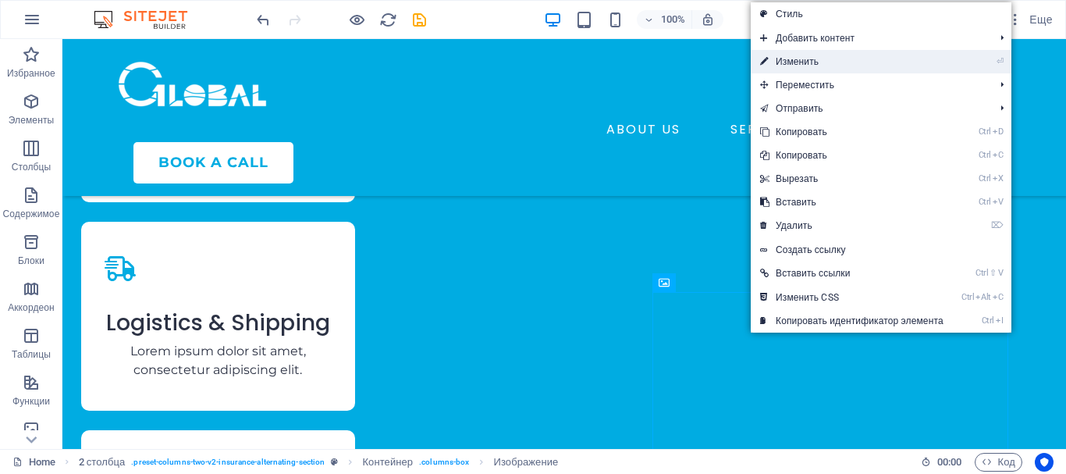
click at [791, 61] on link "⏎ Изменить" at bounding box center [852, 61] width 202 height 23
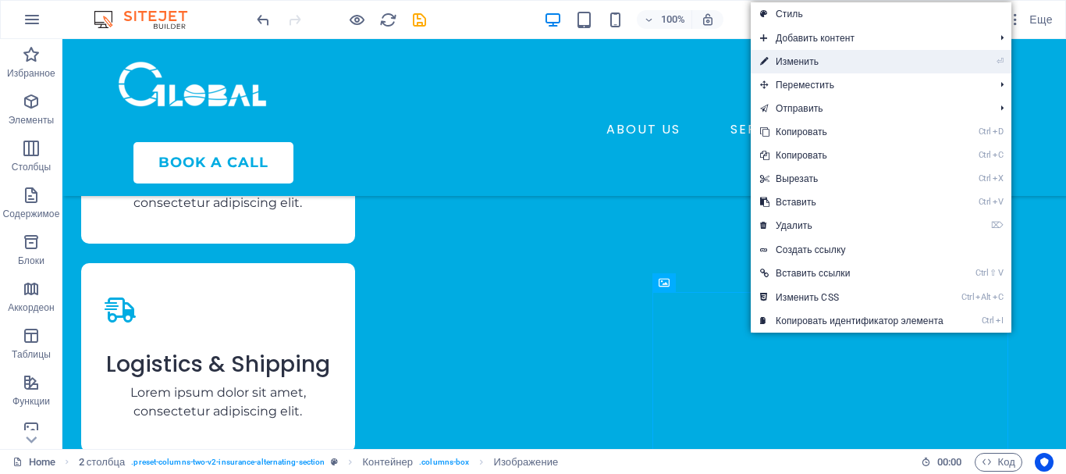
select select "px"
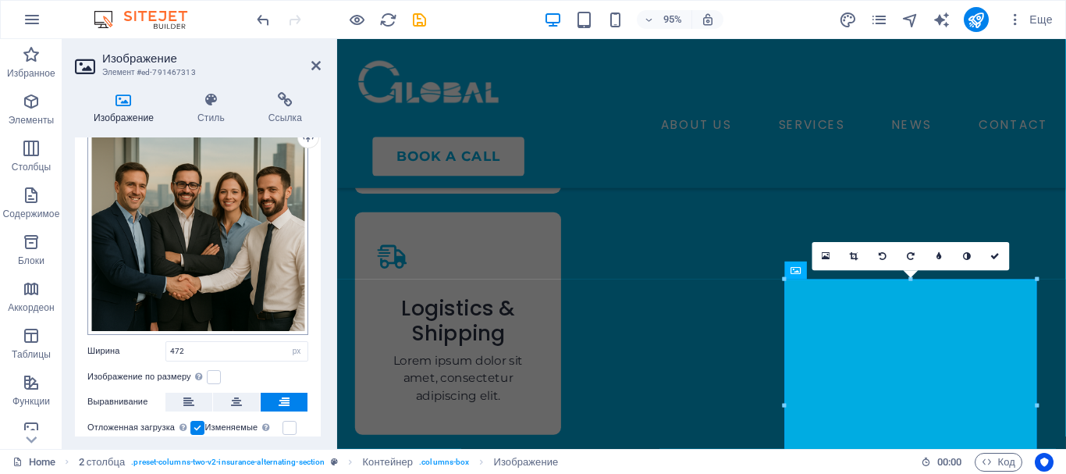
scroll to position [156, 0]
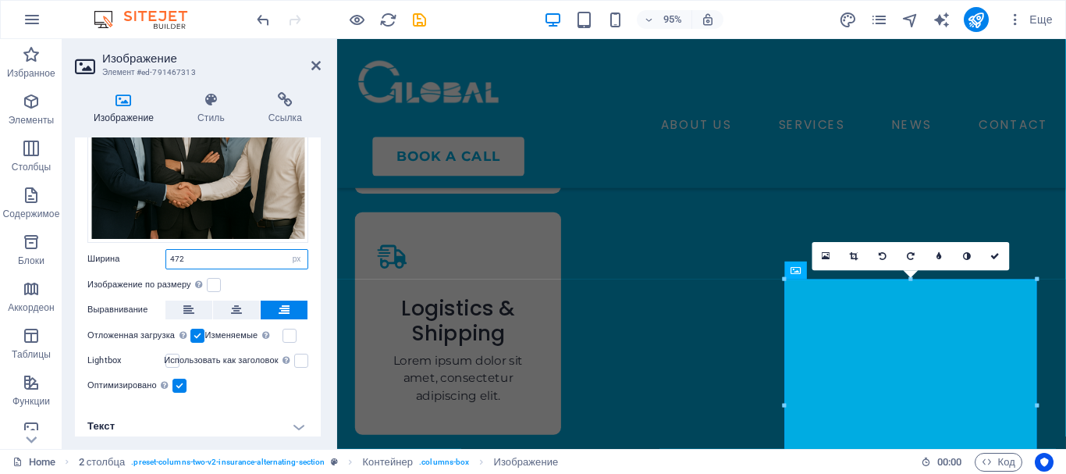
drag, startPoint x: 204, startPoint y: 258, endPoint x: 87, endPoint y: 258, distance: 117.8
click at [87, 258] on div "Перетащите файлы сюда, нажмите, чтобы выбрать файлы, или выберите файлы из разд…" at bounding box center [198, 208] width 246 height 398
click at [0, 0] on div "2 столбца" at bounding box center [0, 0] width 0 height 0
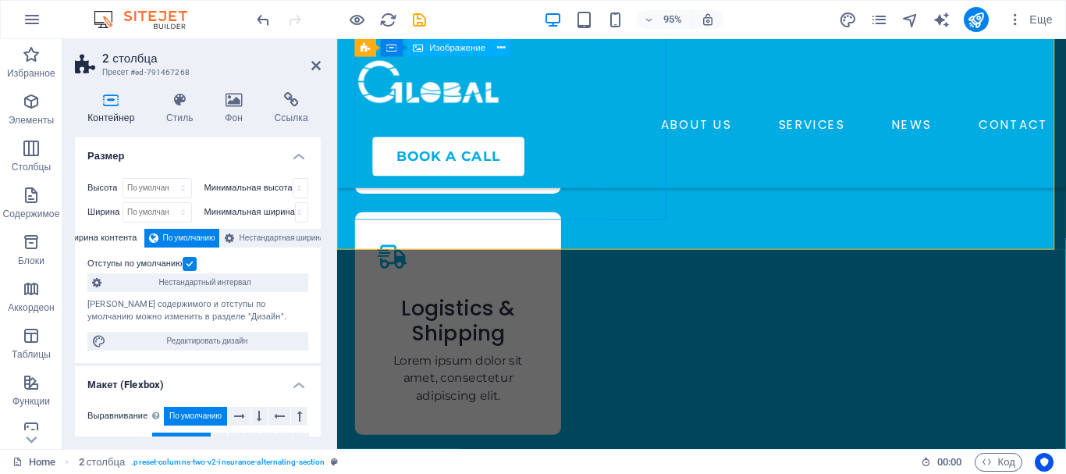
select select "px"
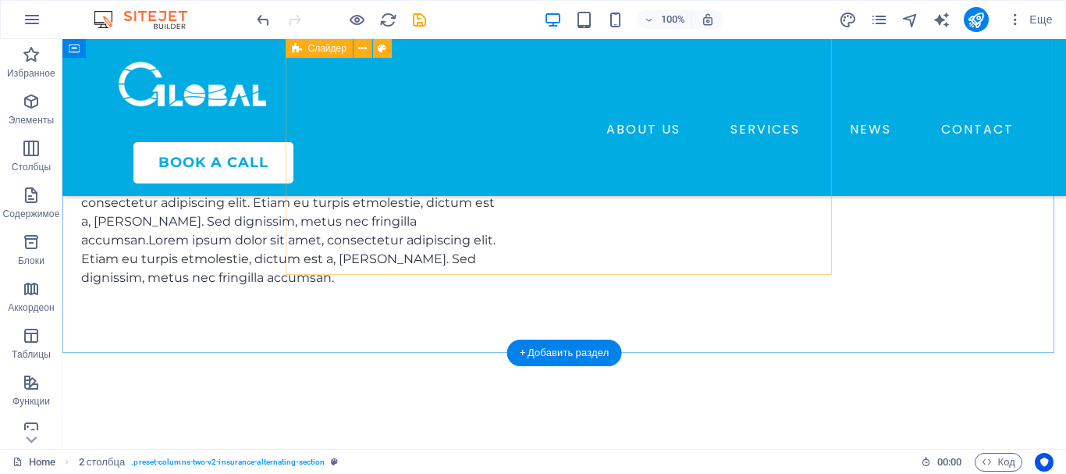
scroll to position [4895, 0]
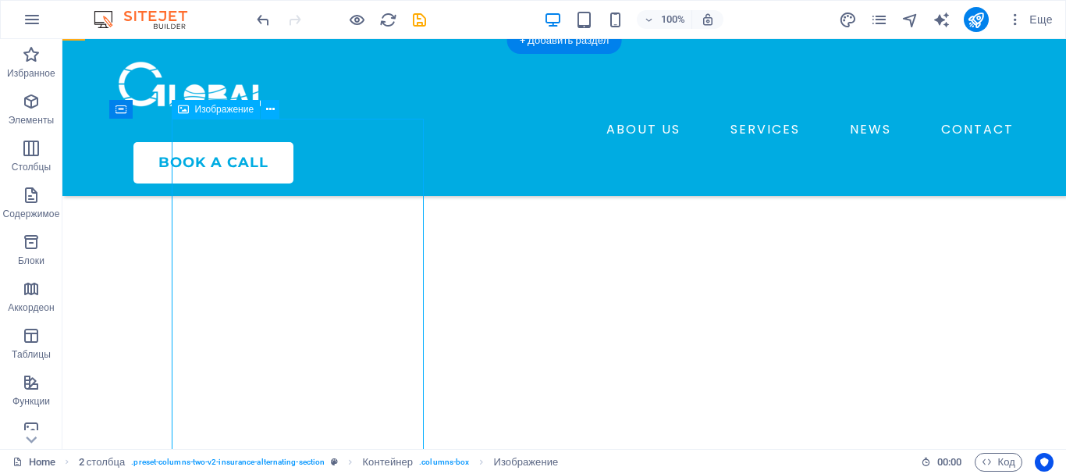
scroll to position [4739, 0]
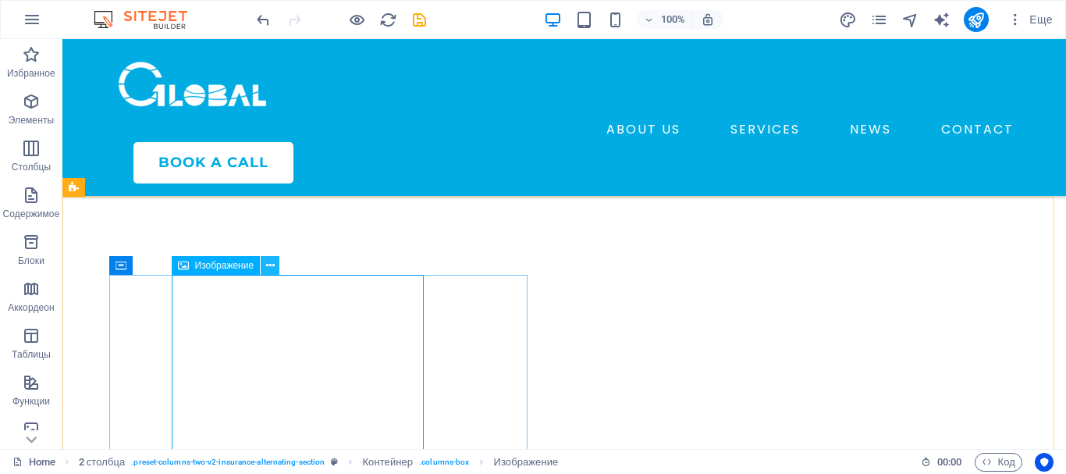
click at [272, 266] on icon at bounding box center [270, 265] width 9 height 16
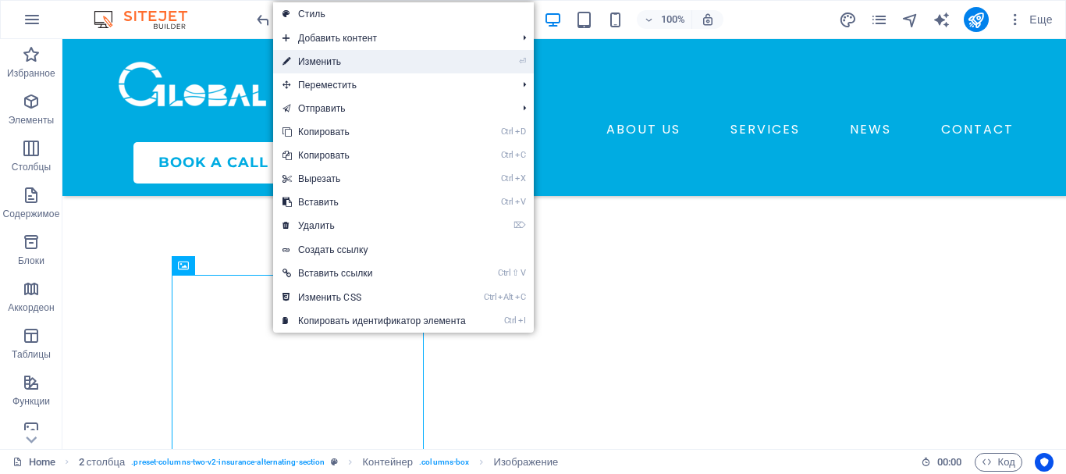
click at [311, 57] on link "⏎ Изменить" at bounding box center [374, 61] width 202 height 23
select select "px"
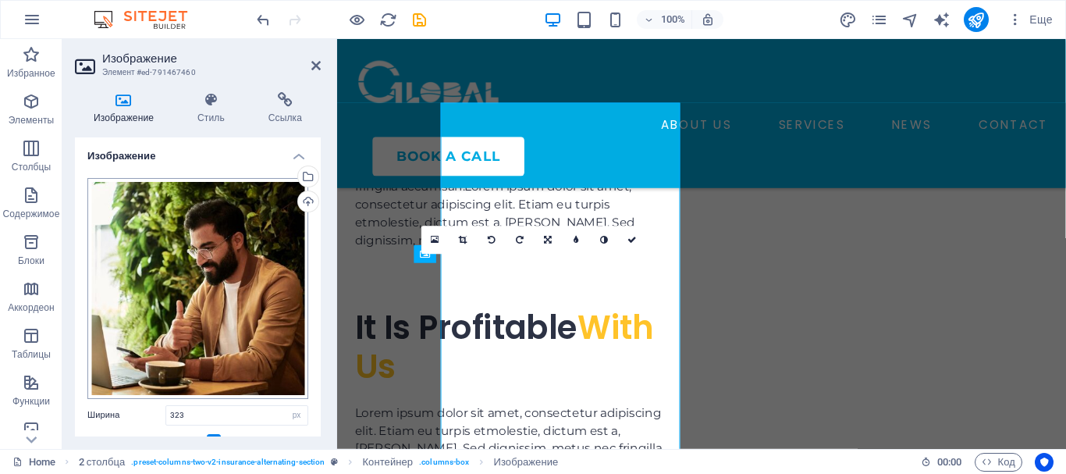
scroll to position [4907, 0]
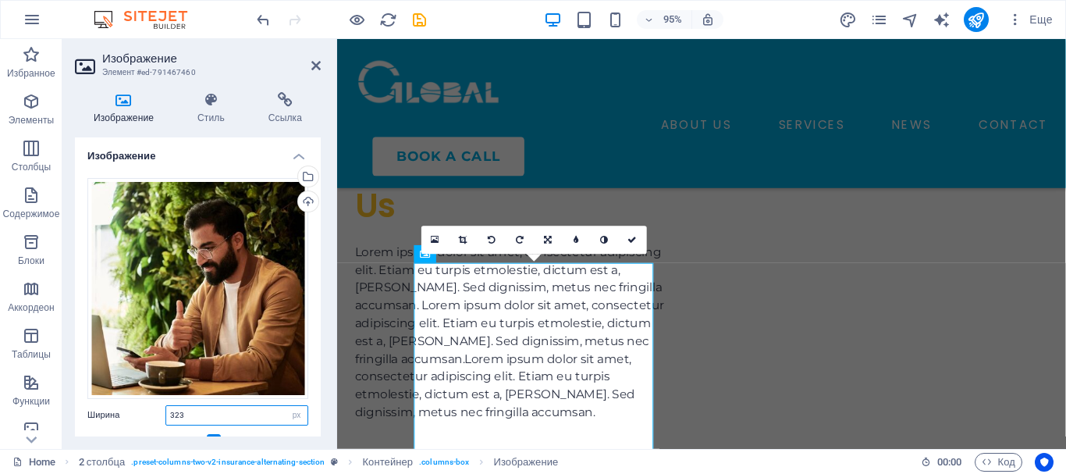
drag, startPoint x: 193, startPoint y: 411, endPoint x: 113, endPoint y: 411, distance: 79.6
click at [115, 412] on div "Ширина 323 По умолчанию автоматически px rem % em vh vw" at bounding box center [197, 415] width 221 height 20
paste input "472"
type input "472"
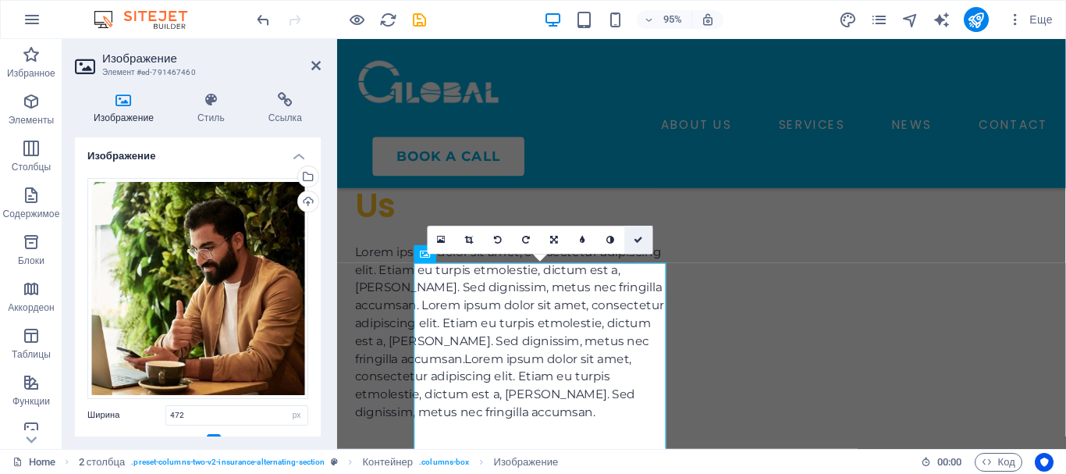
click at [637, 236] on icon at bounding box center [638, 240] width 9 height 9
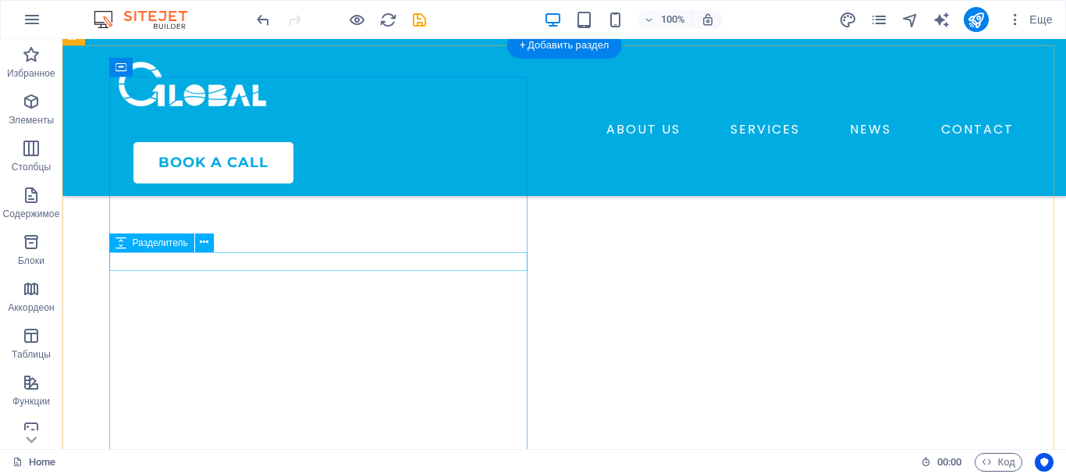
scroll to position [3725, 0]
